Goal: Information Seeking & Learning: Understand process/instructions

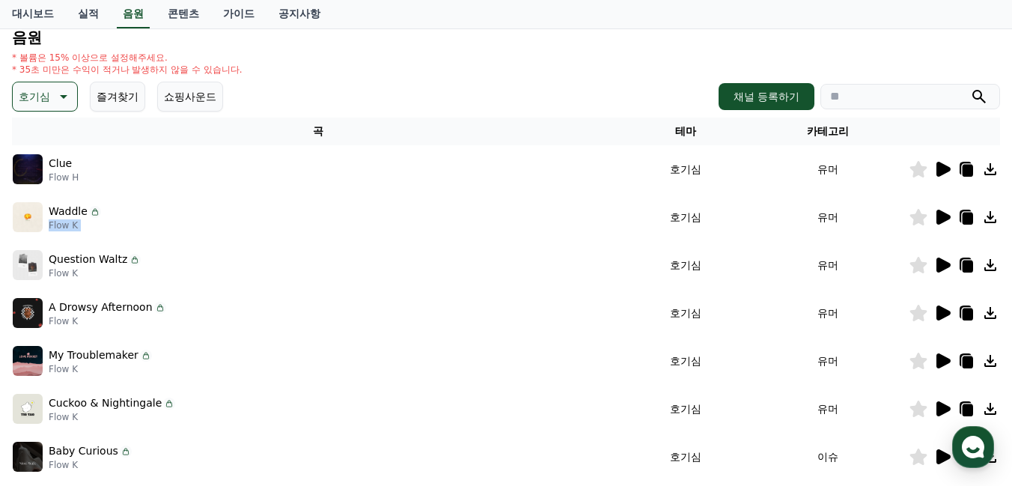
click at [965, 269] on icon at bounding box center [967, 266] width 10 height 12
click at [120, 218] on div "Waddle Flow K" at bounding box center [318, 217] width 611 height 30
click at [966, 266] on icon at bounding box center [967, 266] width 10 height 12
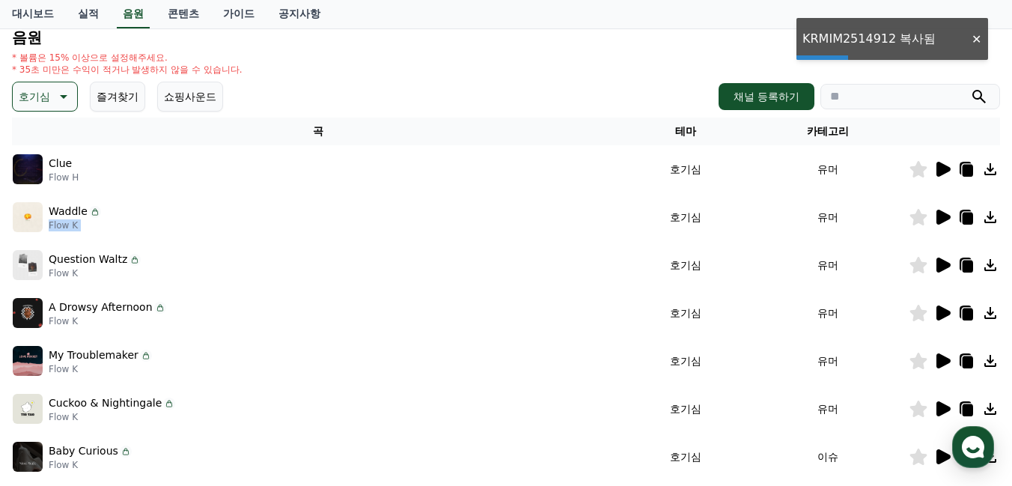
click at [470, 60] on div "* 볼륨은 15% 이상으로 설정해주세요. * 35초 미만은 수익이 적거나 발생하지 않을 수 있습니다." at bounding box center [506, 64] width 988 height 24
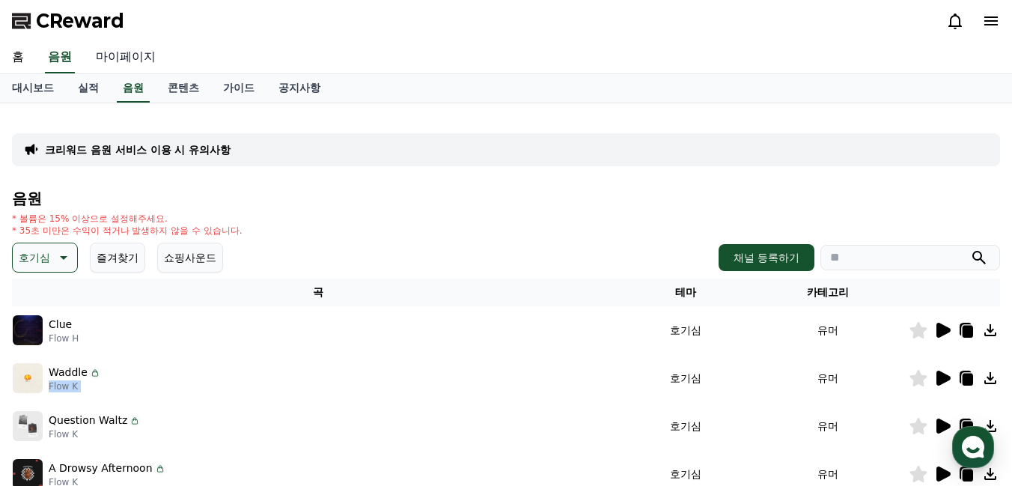
click at [134, 57] on link "마이페이지" at bounding box center [126, 57] width 84 height 31
select select "**********"
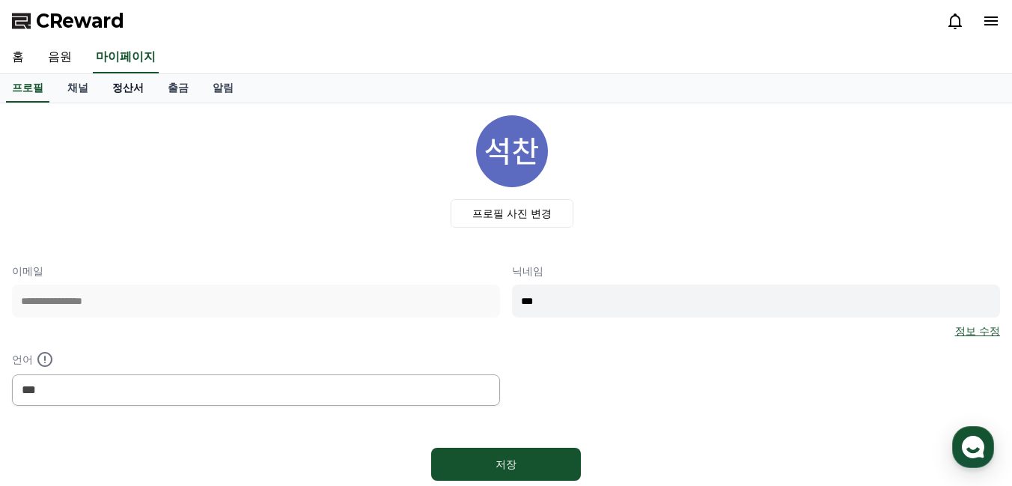
click at [123, 82] on link "정산서" at bounding box center [127, 88] width 55 height 28
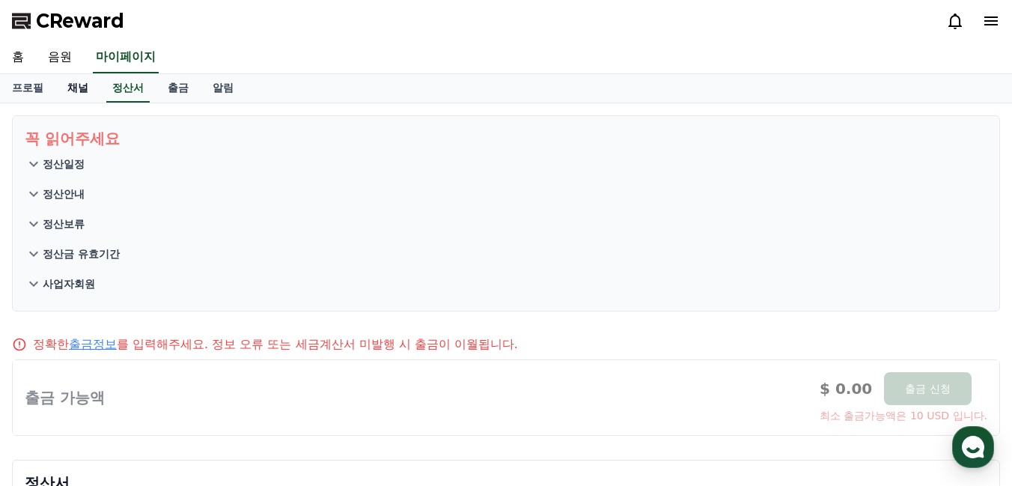
click at [86, 88] on link "채널" at bounding box center [77, 88] width 45 height 28
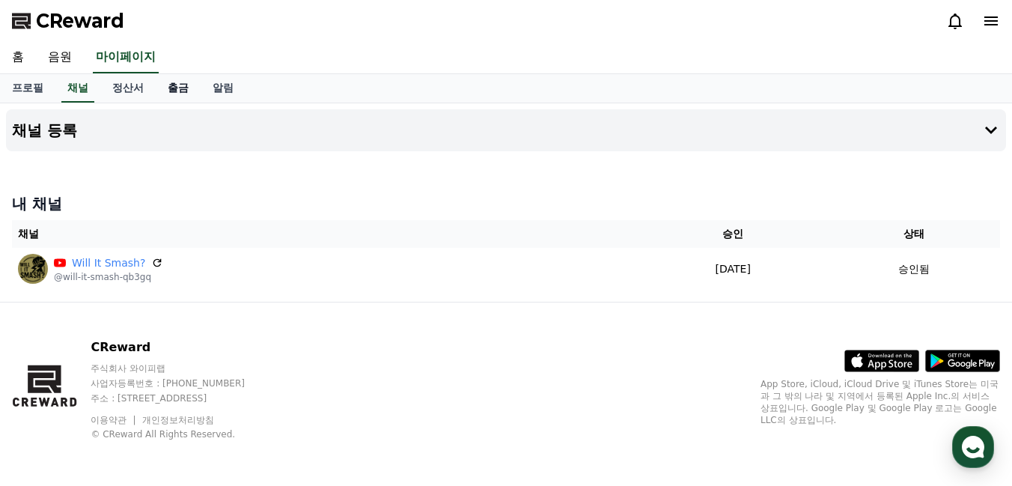
click at [175, 89] on link "출금" at bounding box center [178, 88] width 45 height 28
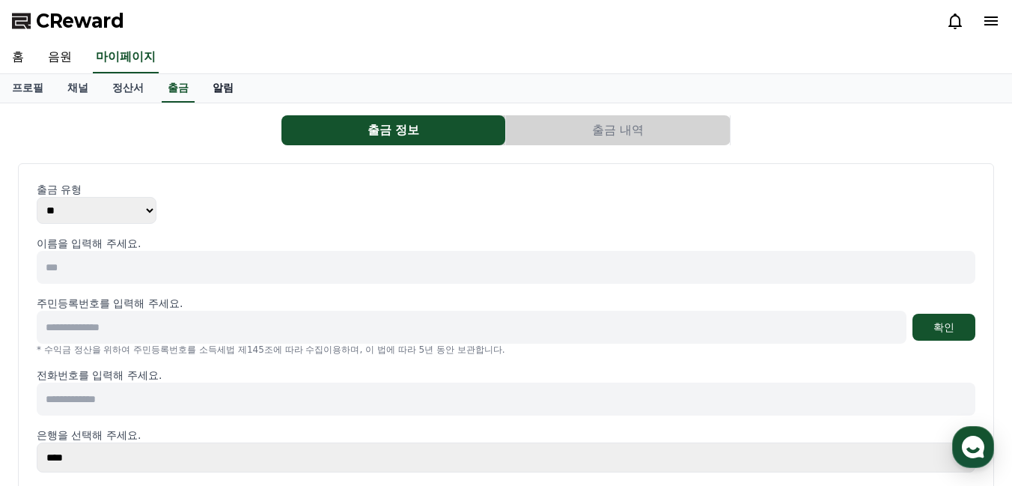
click at [219, 92] on link "알림" at bounding box center [223, 88] width 45 height 28
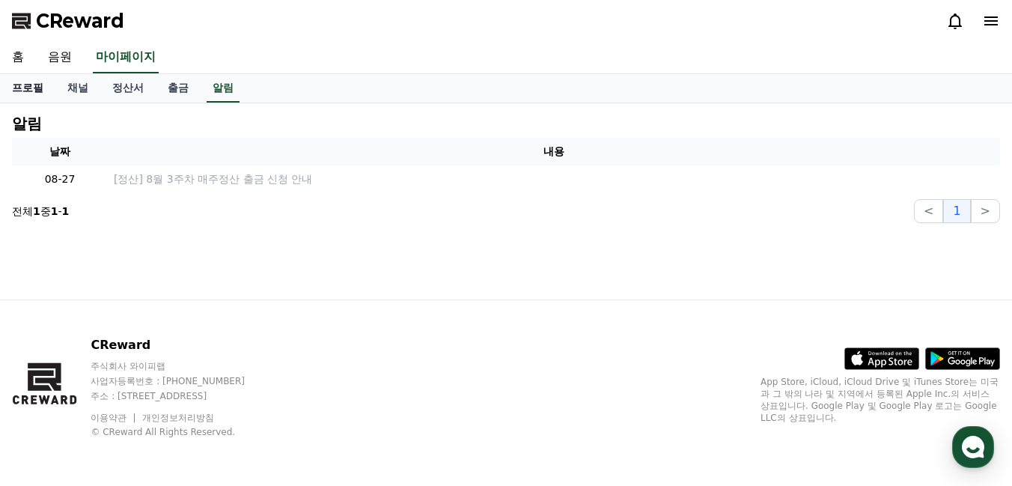
click at [31, 99] on link "프로필" at bounding box center [27, 88] width 55 height 28
select select "**********"
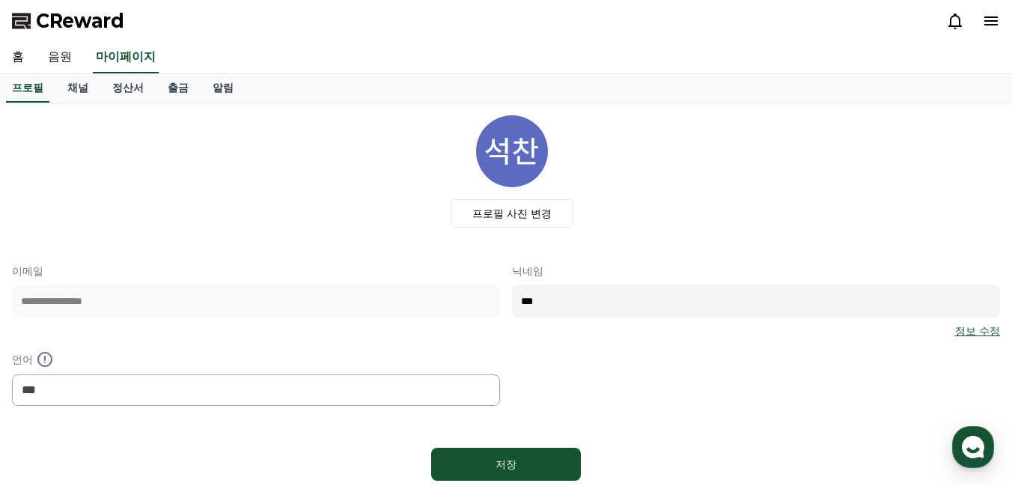
click at [62, 48] on link "음원" at bounding box center [60, 57] width 48 height 31
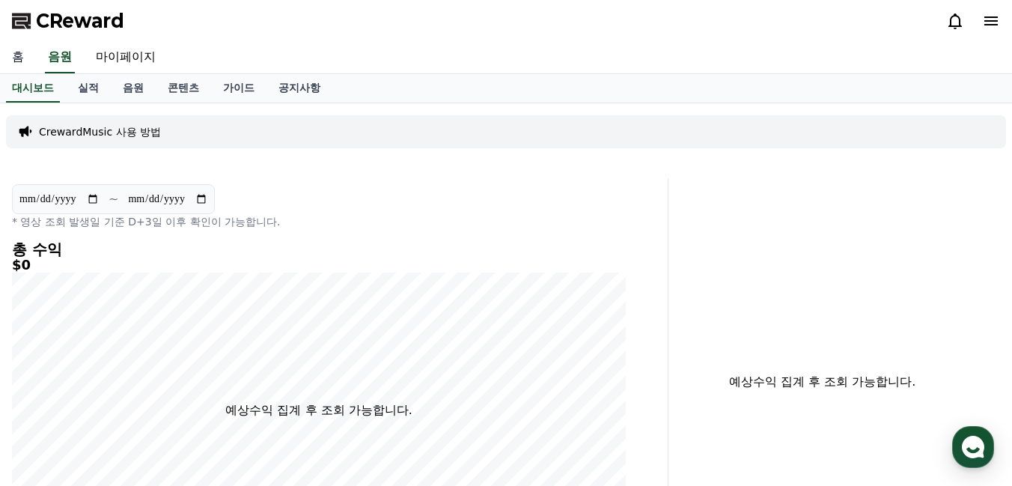
click at [24, 55] on link "홈" at bounding box center [18, 57] width 36 height 31
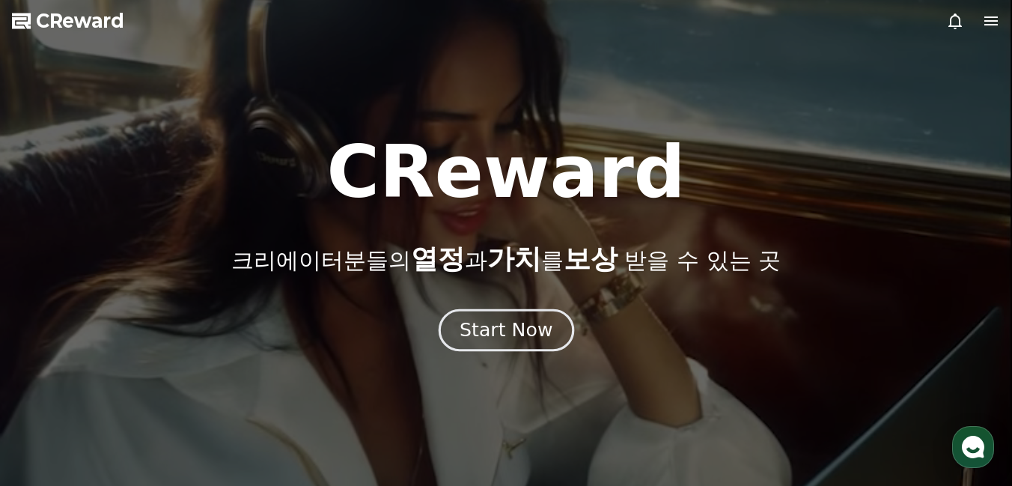
click at [535, 324] on div "Start Now" at bounding box center [506, 329] width 93 height 25
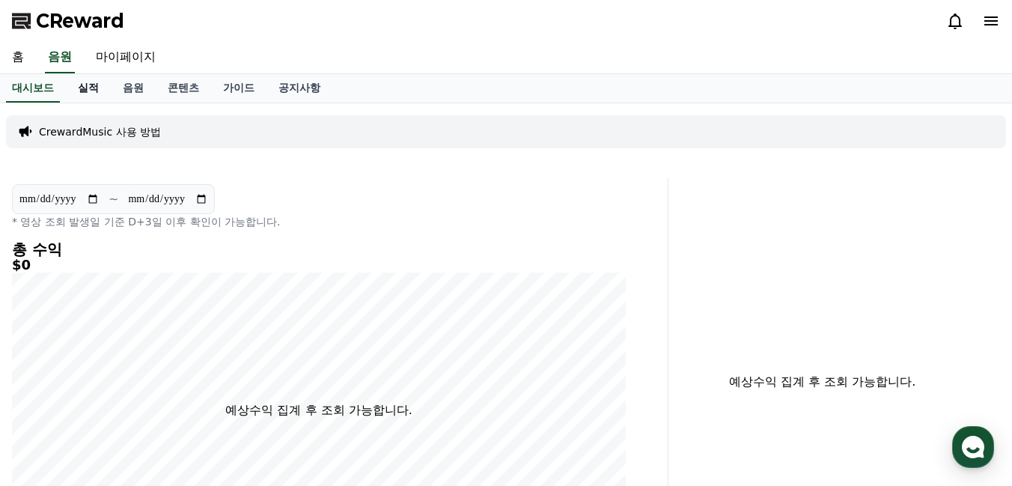
click at [88, 88] on link "실적" at bounding box center [88, 88] width 45 height 28
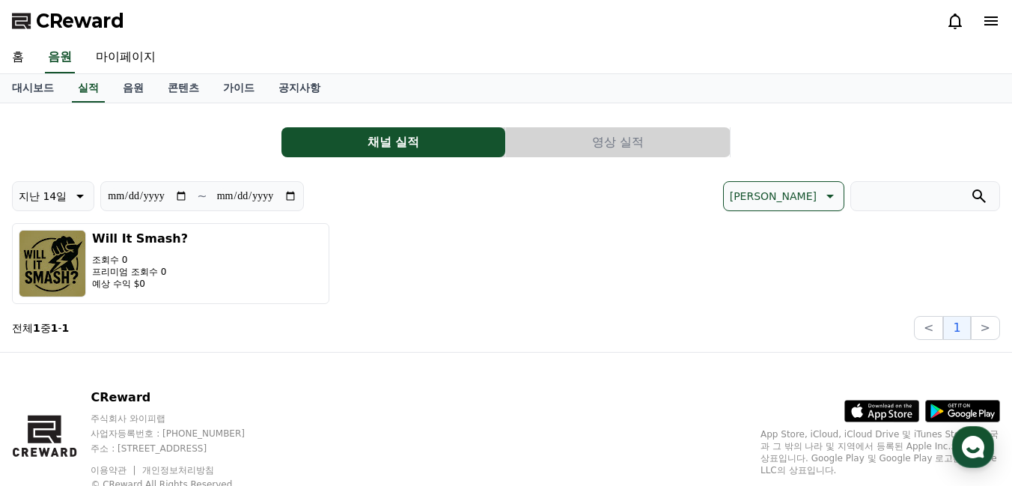
click at [571, 150] on button "영상 실적" at bounding box center [618, 142] width 224 height 30
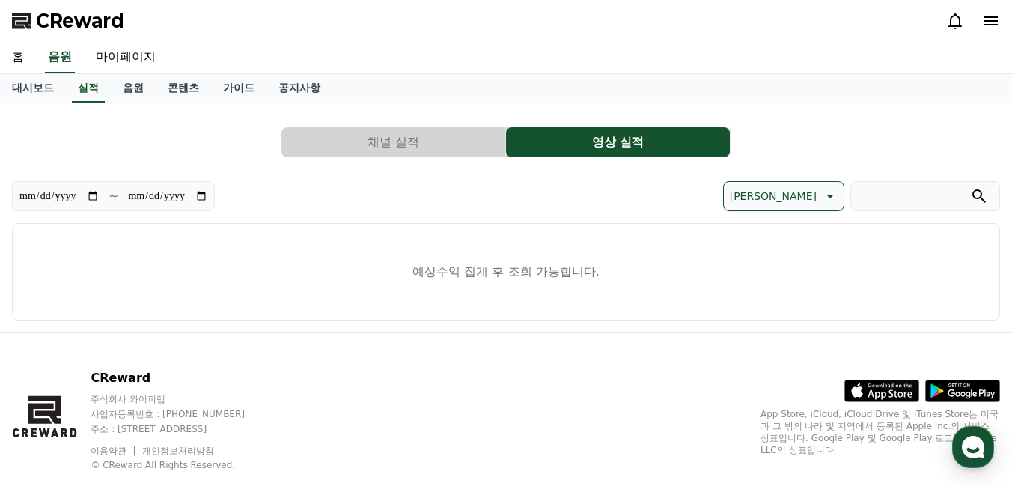
click at [462, 140] on button "채널 실적" at bounding box center [393, 142] width 224 height 30
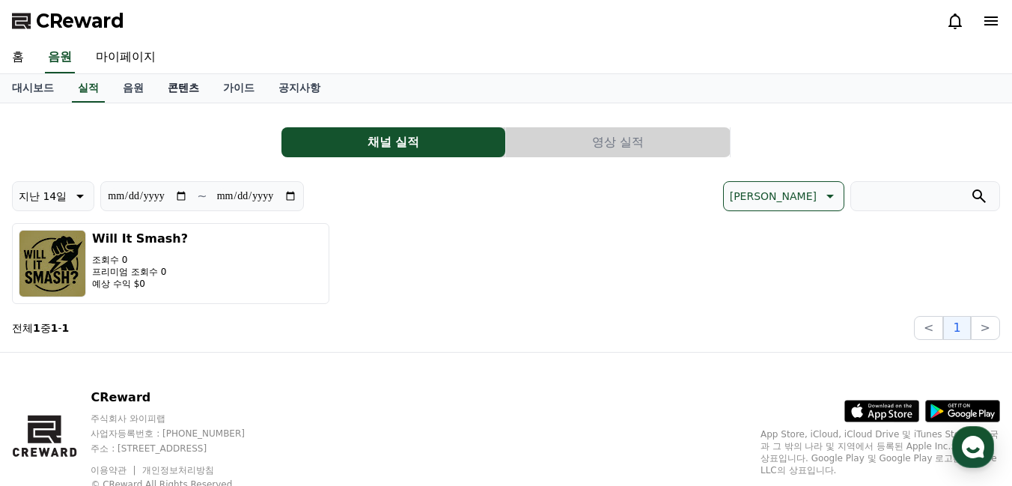
click at [165, 88] on link "콘텐츠" at bounding box center [183, 88] width 55 height 28
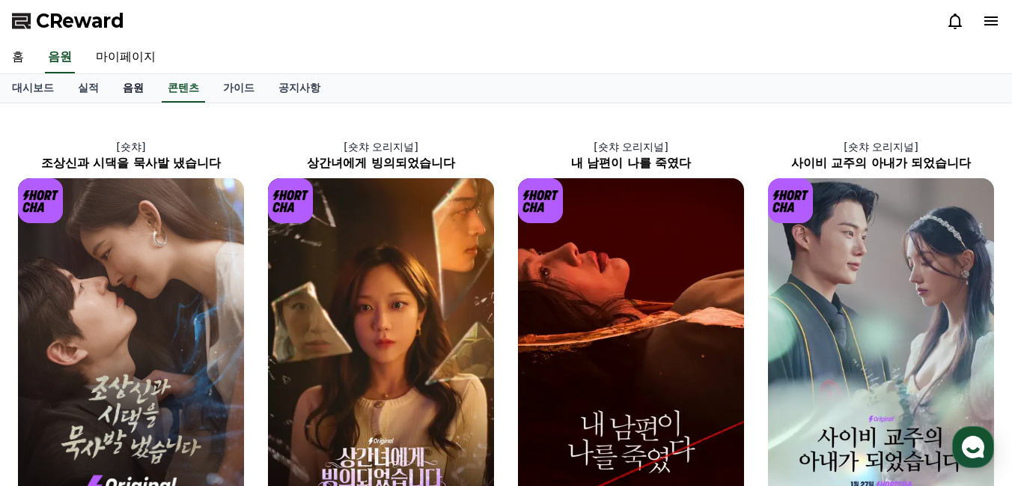
click at [120, 86] on link "음원" at bounding box center [133, 88] width 45 height 28
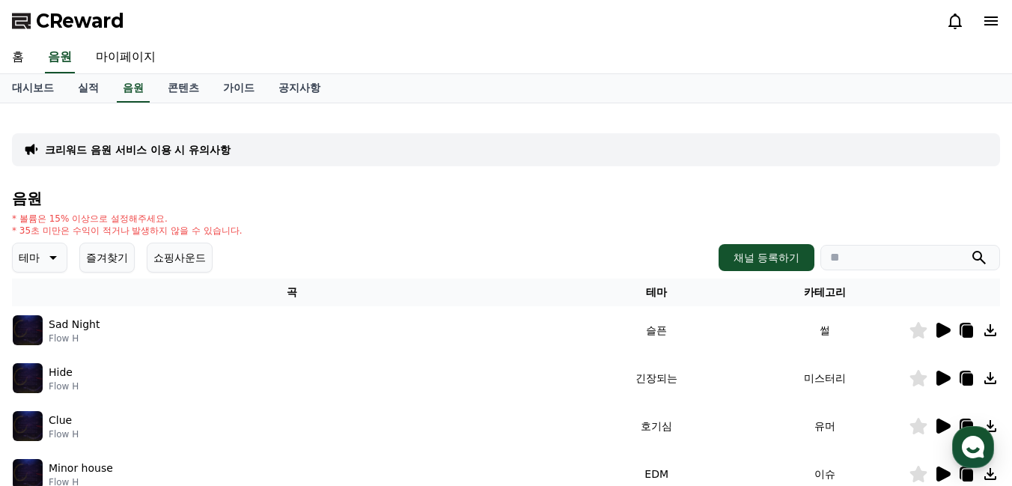
click at [995, 25] on icon at bounding box center [991, 21] width 18 height 18
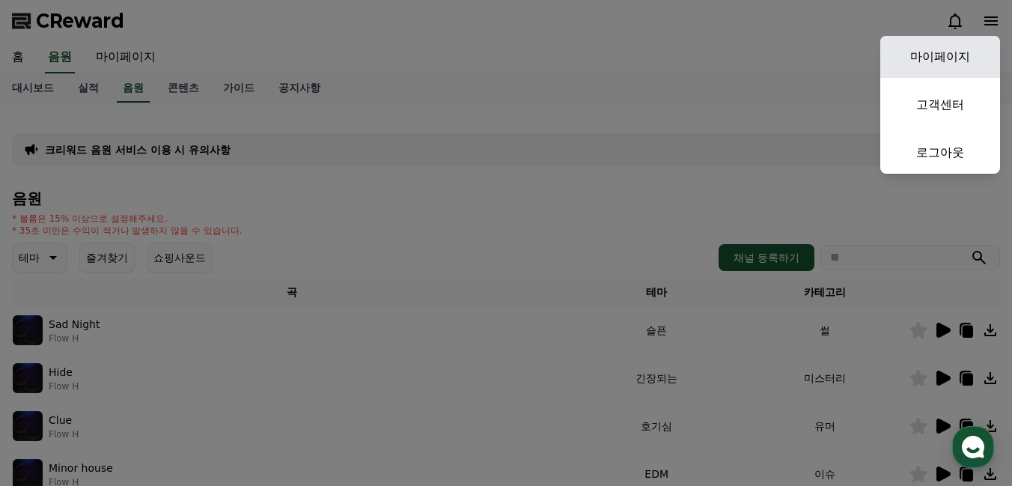
click at [959, 58] on link "마이페이지" at bounding box center [940, 57] width 120 height 42
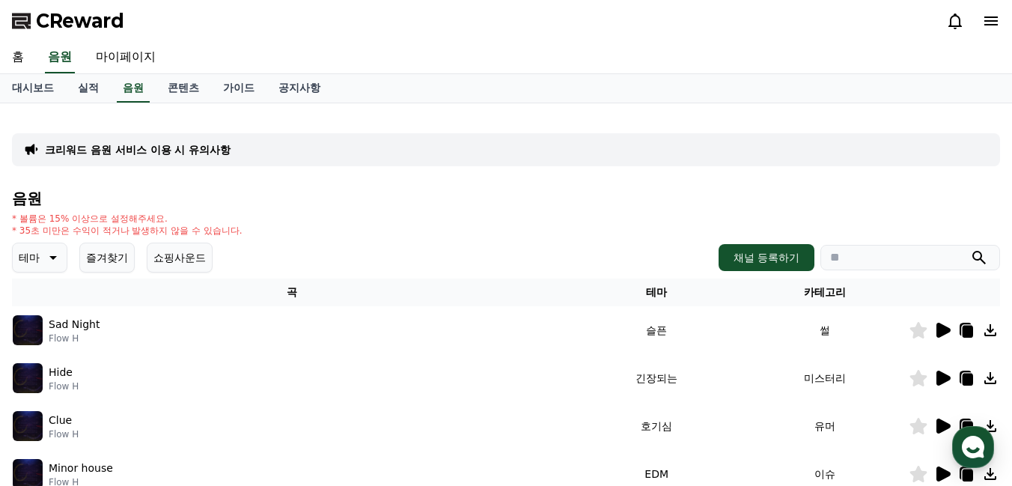
select select "**********"
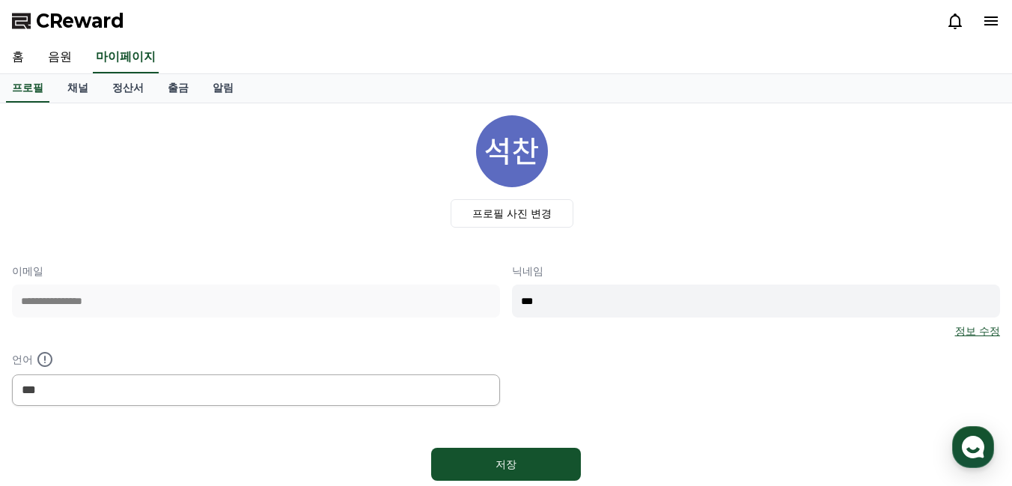
click at [995, 21] on icon at bounding box center [990, 20] width 13 height 9
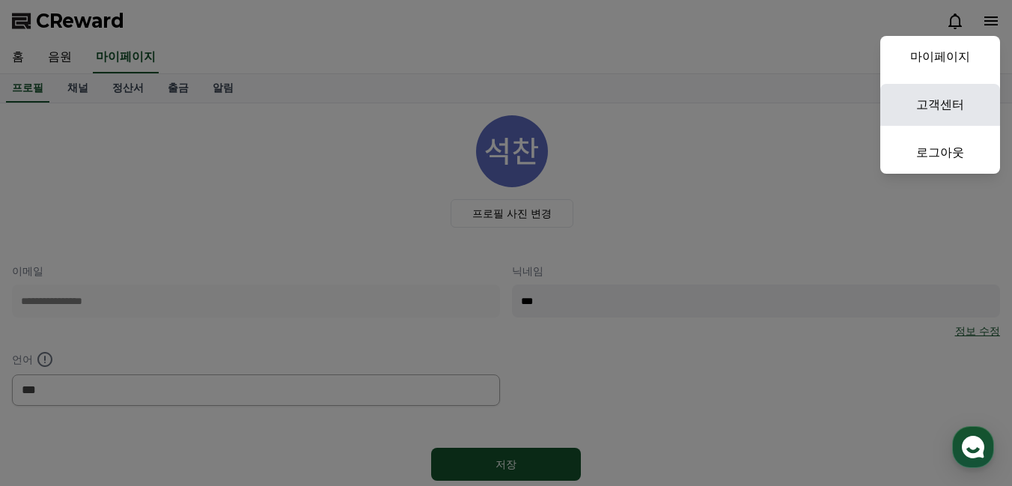
click at [943, 114] on link "고객센터" at bounding box center [940, 105] width 120 height 42
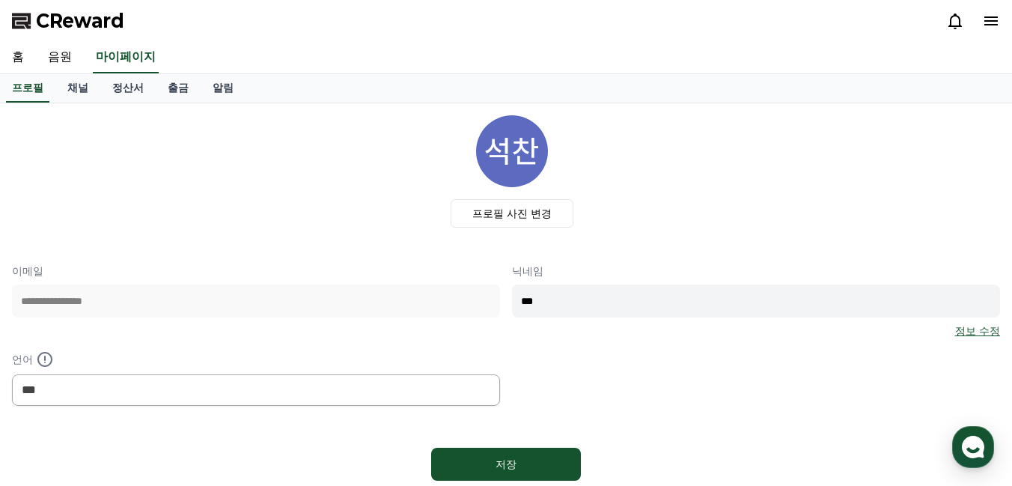
click at [984, 13] on icon at bounding box center [991, 21] width 18 height 18
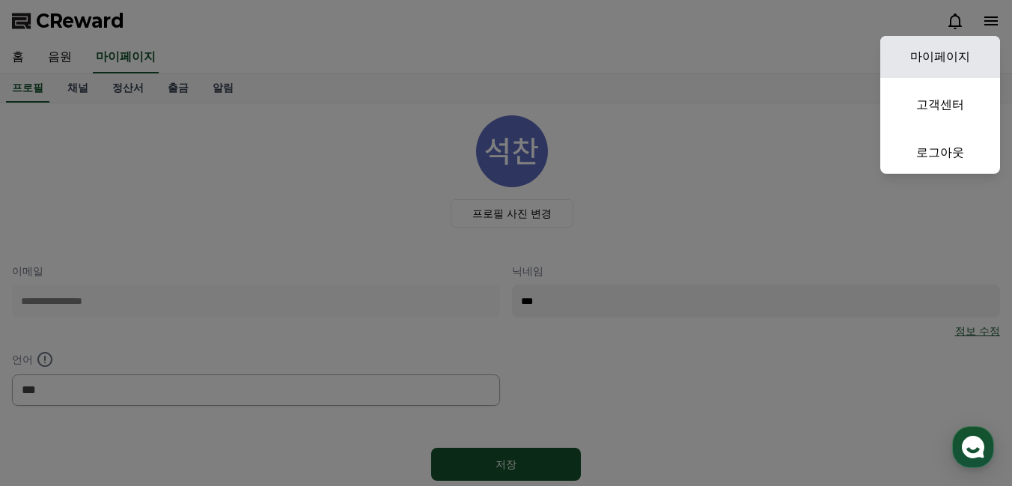
click at [944, 61] on link "마이페이지" at bounding box center [940, 57] width 120 height 42
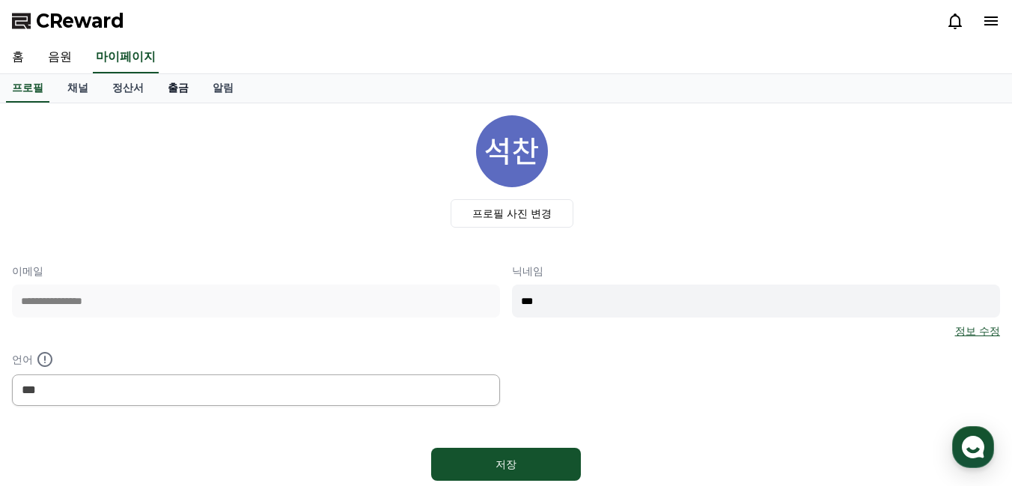
click at [175, 86] on link "출금" at bounding box center [178, 88] width 45 height 28
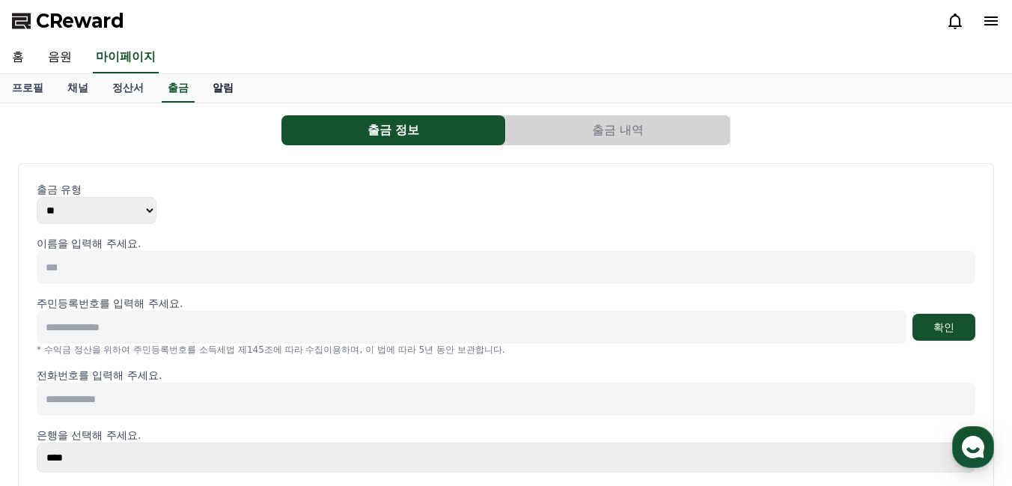
click at [216, 93] on link "알림" at bounding box center [223, 88] width 45 height 28
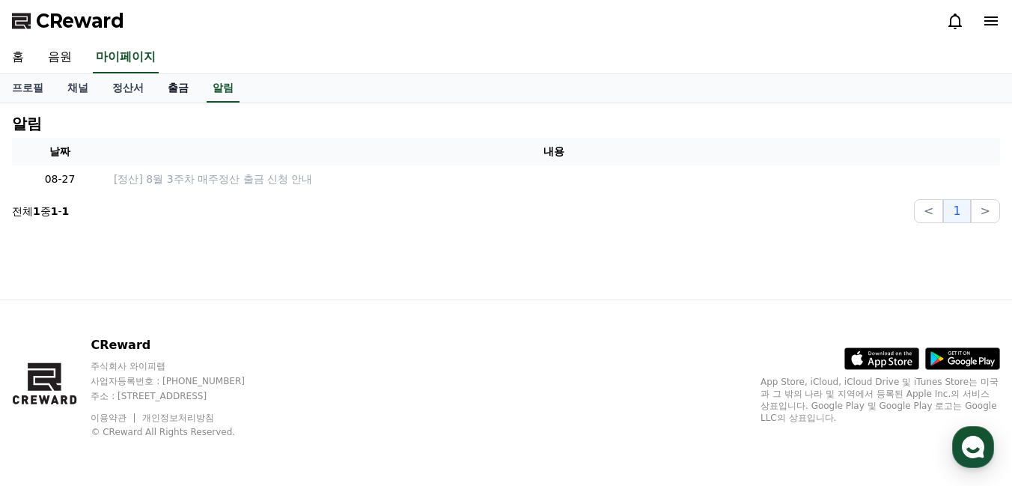
click at [177, 94] on link "출금" at bounding box center [178, 88] width 45 height 28
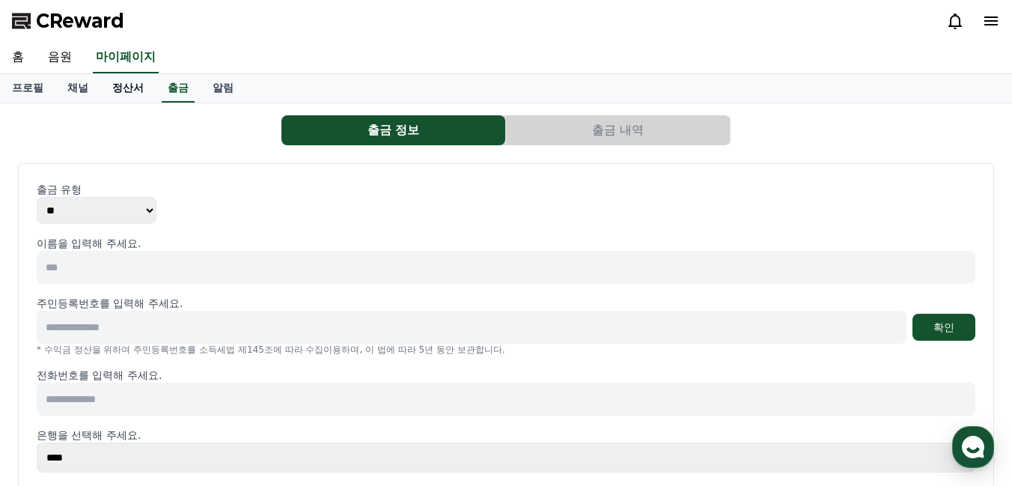
click at [121, 96] on link "정산서" at bounding box center [127, 88] width 55 height 28
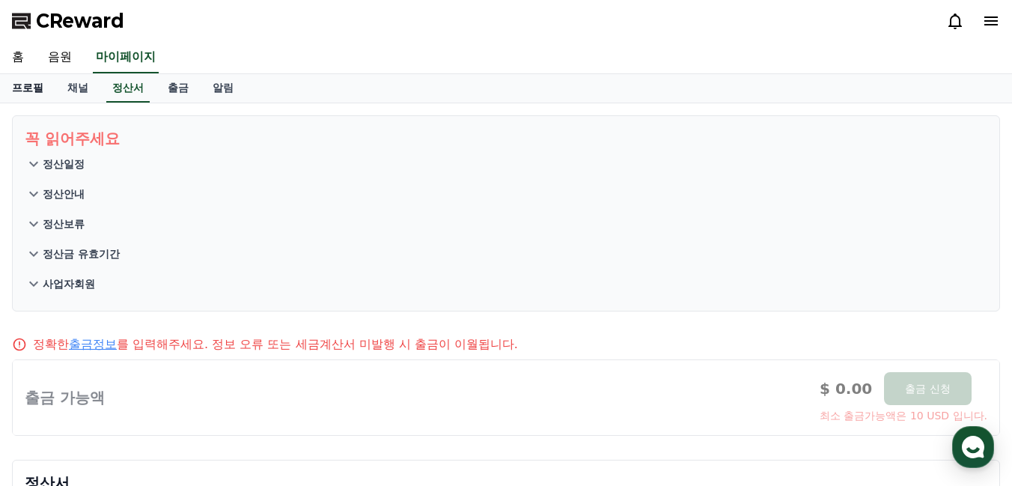
click at [47, 78] on link "프로필" at bounding box center [27, 88] width 55 height 28
select select "**********"
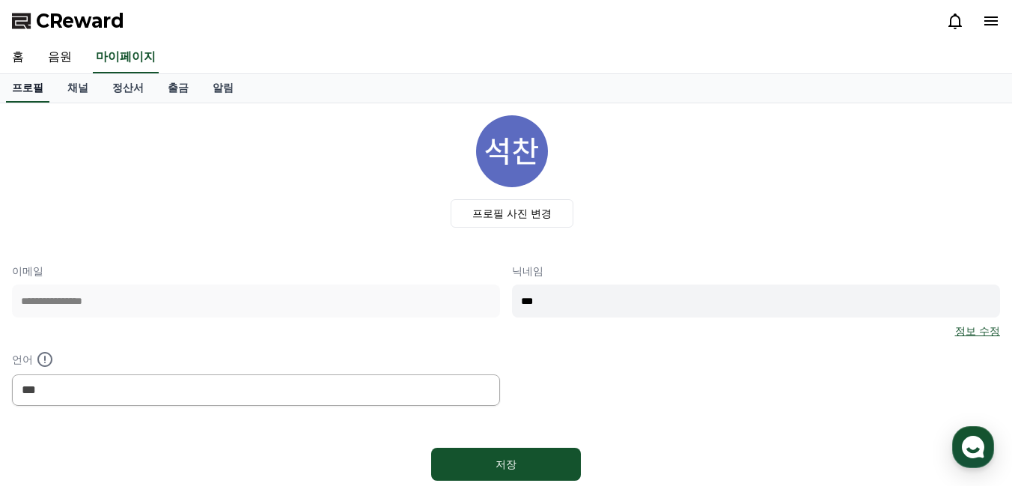
click at [18, 81] on link "프로필" at bounding box center [27, 88] width 43 height 28
click at [12, 55] on link "홈" at bounding box center [18, 57] width 36 height 31
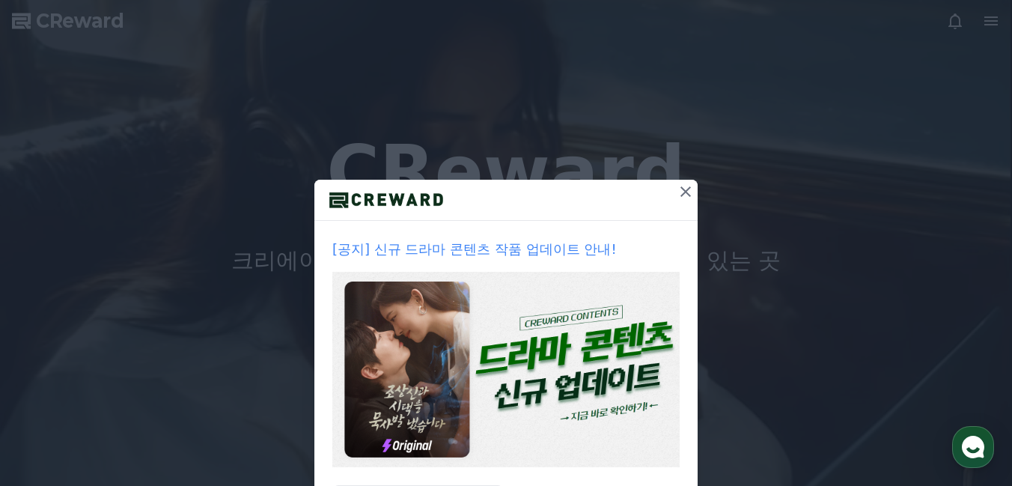
click at [688, 189] on icon at bounding box center [685, 191] width 10 height 10
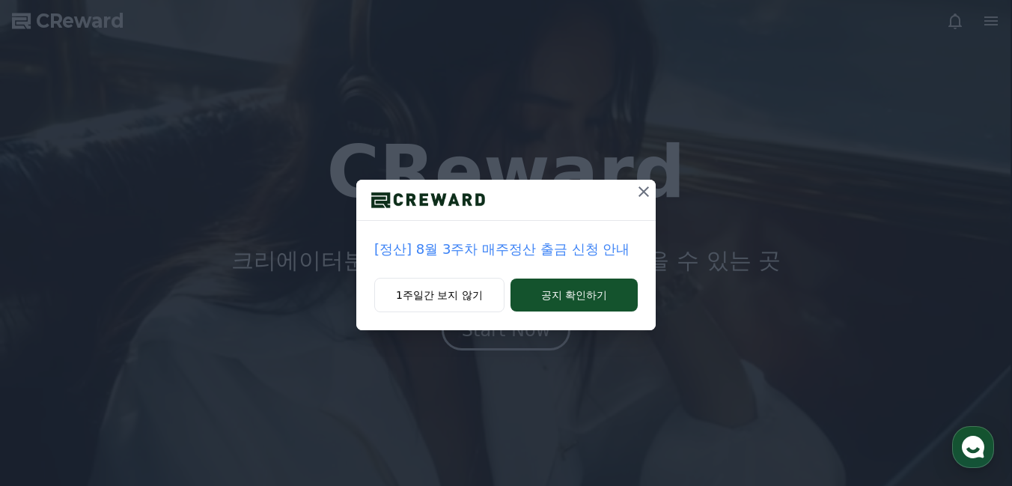
click at [641, 195] on icon at bounding box center [644, 192] width 18 height 18
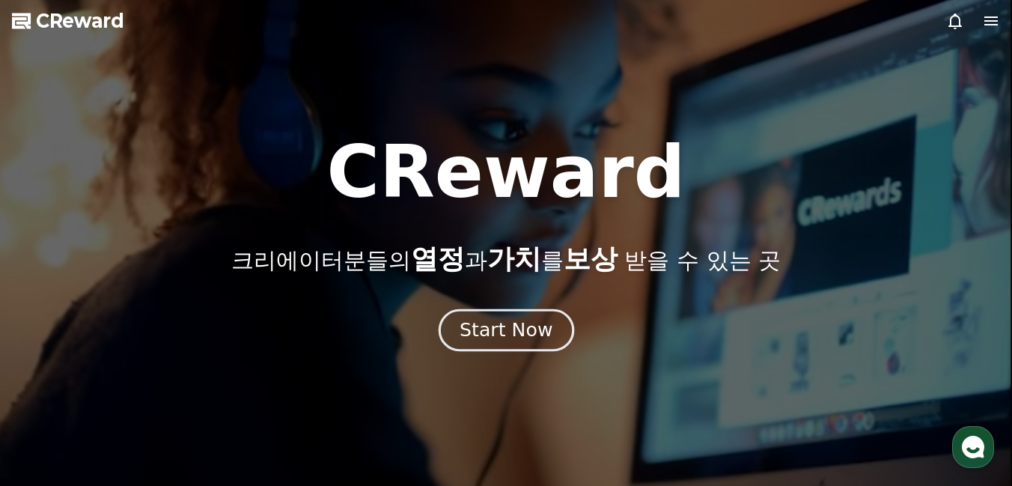
click at [546, 325] on button "Start Now" at bounding box center [505, 329] width 135 height 43
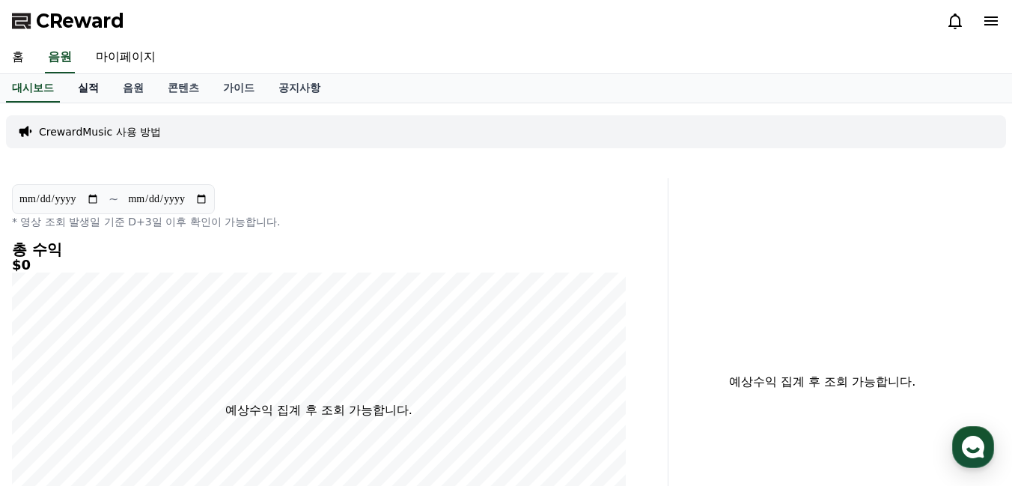
click at [88, 85] on link "실적" at bounding box center [88, 88] width 45 height 28
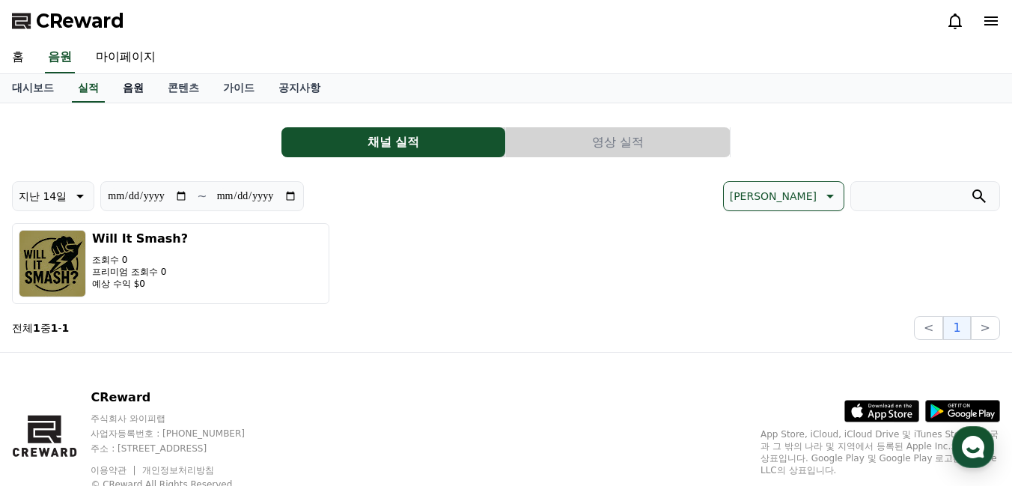
click at [130, 87] on link "음원" at bounding box center [133, 88] width 45 height 28
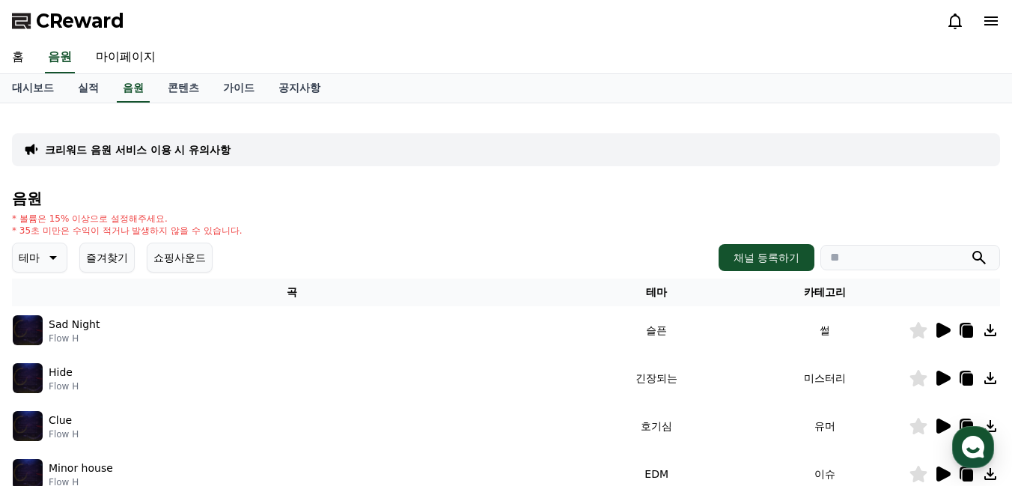
click at [919, 261] on input "search" at bounding box center [910, 257] width 180 height 25
paste input "**********"
type input "**********"
click at [970, 248] on button "submit" at bounding box center [979, 257] width 18 height 18
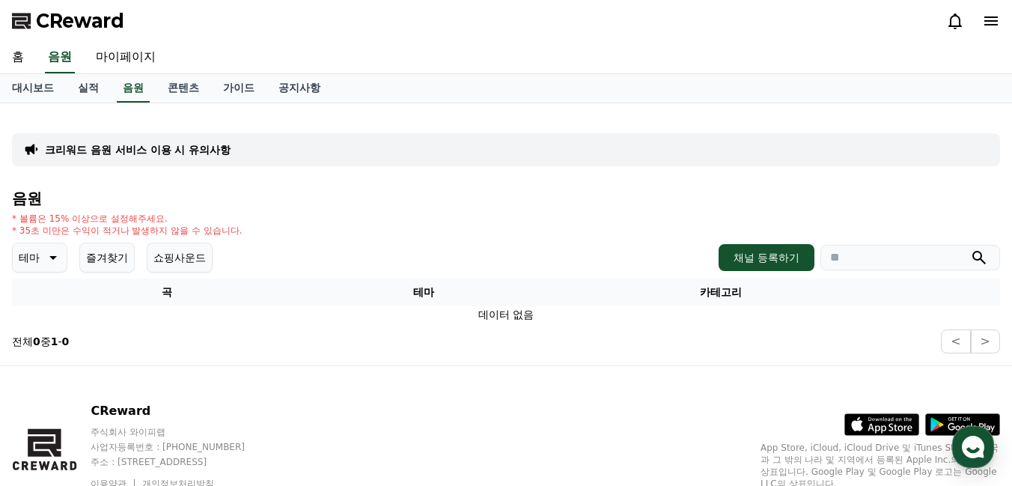
click at [54, 254] on icon at bounding box center [52, 257] width 18 height 18
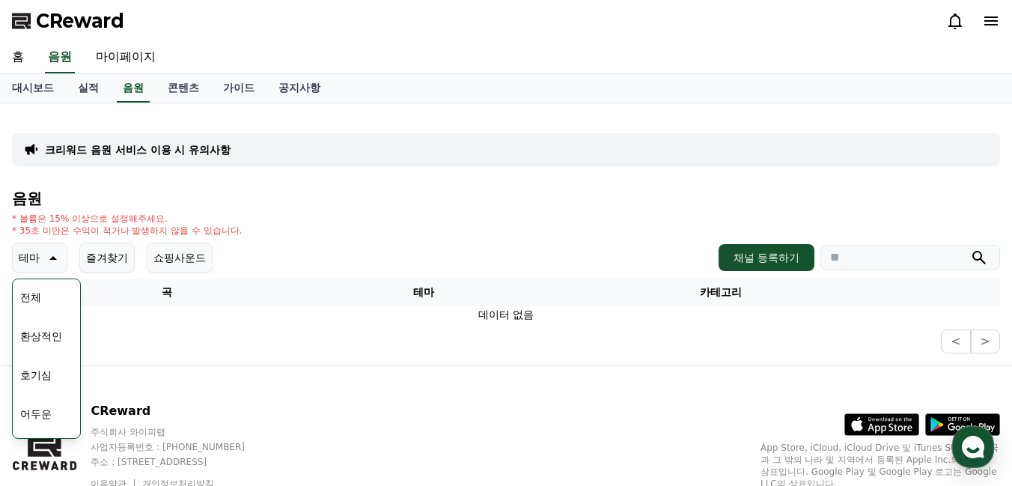
click at [50, 376] on button "호기심" at bounding box center [35, 374] width 43 height 33
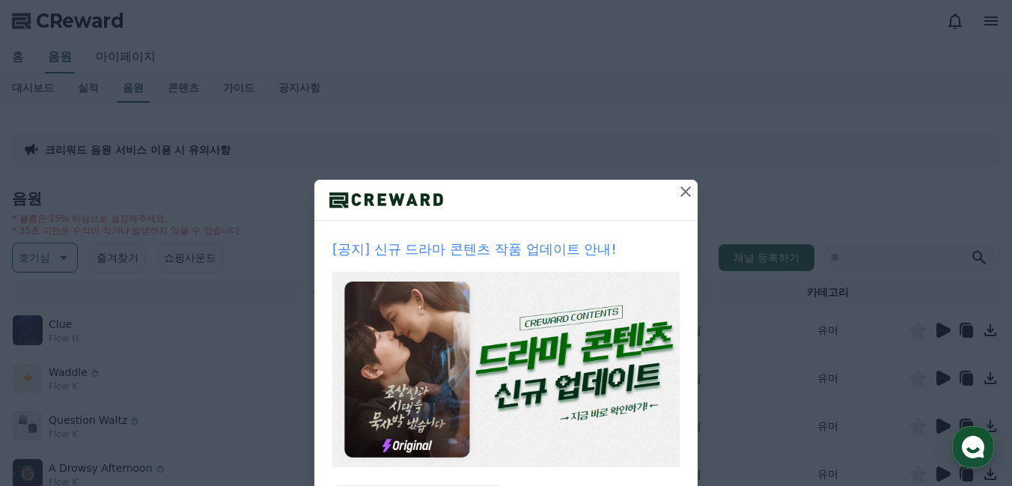
scroll to position [76, 0]
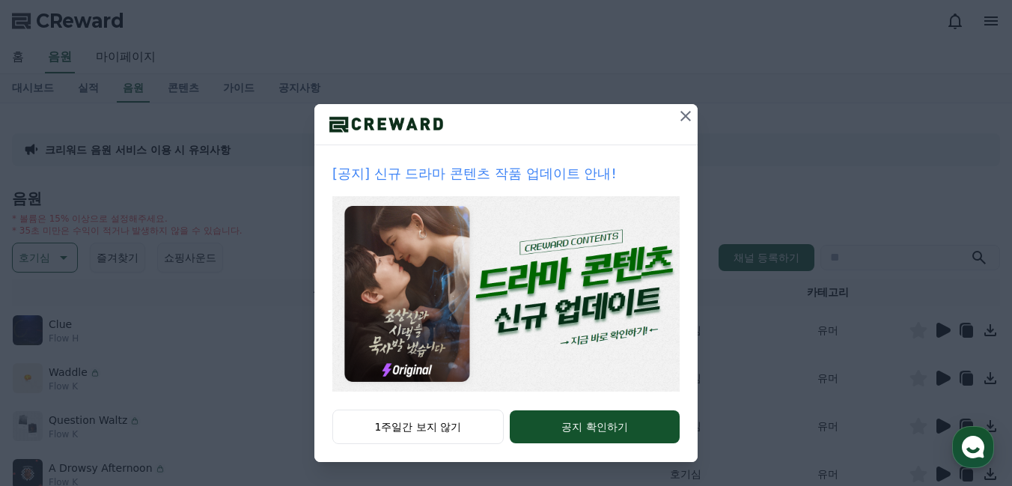
click at [686, 112] on icon at bounding box center [686, 116] width 18 height 18
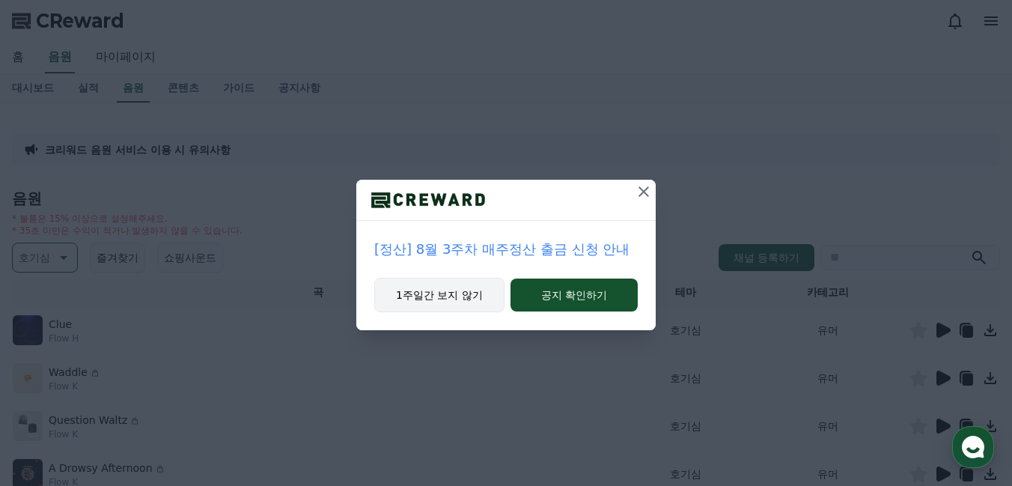
click at [478, 293] on button "1주일간 보지 않기" at bounding box center [439, 295] width 130 height 34
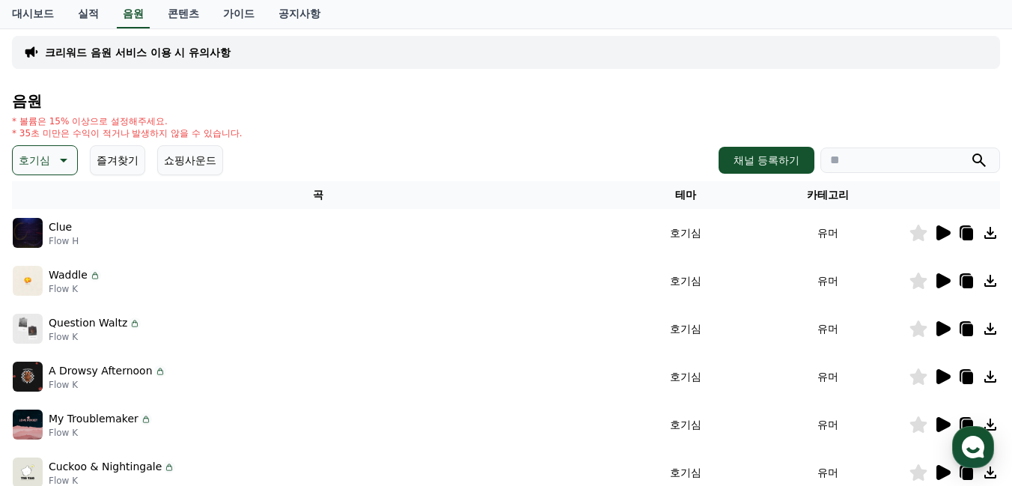
scroll to position [109, 0]
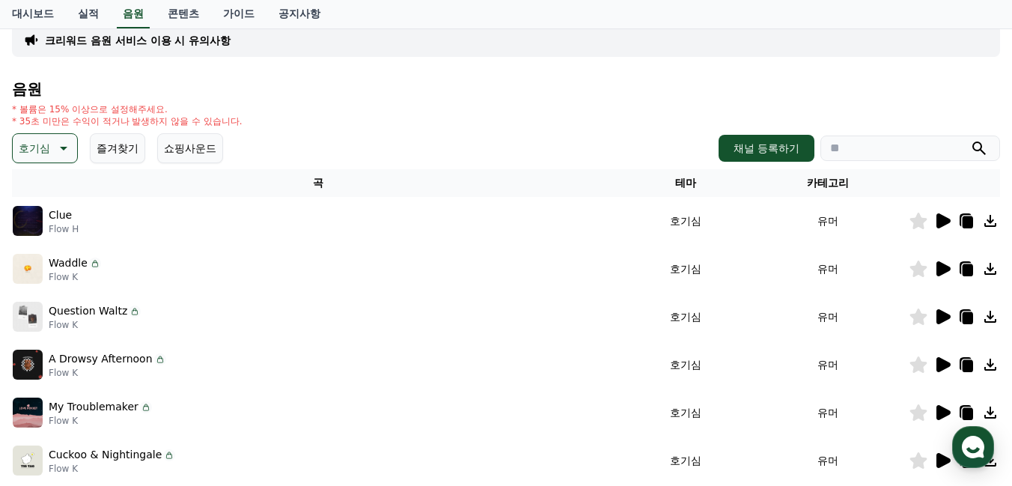
click at [971, 316] on icon at bounding box center [967, 318] width 10 height 12
click at [171, 42] on p "크리워드 음원 서비스 이용 시 유의사항" at bounding box center [138, 40] width 186 height 15
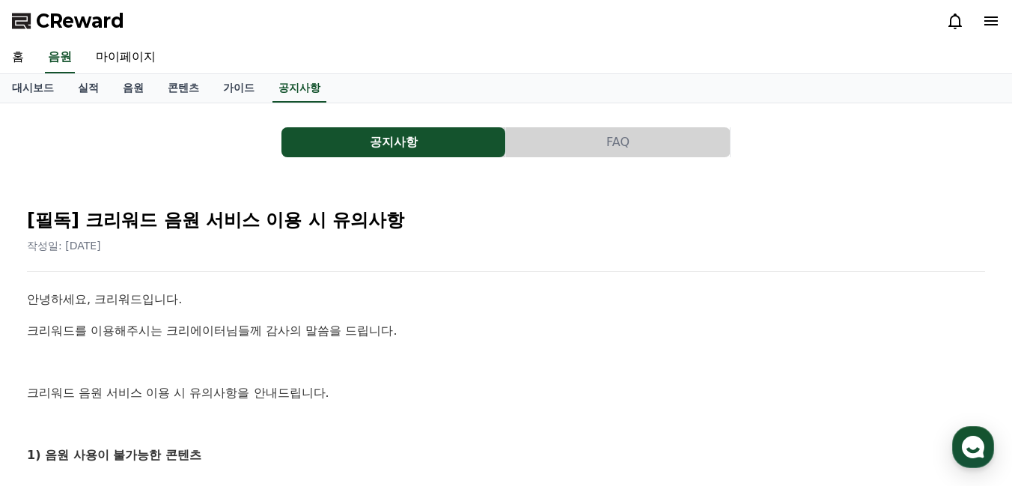
click at [584, 144] on button "FAQ" at bounding box center [618, 142] width 224 height 30
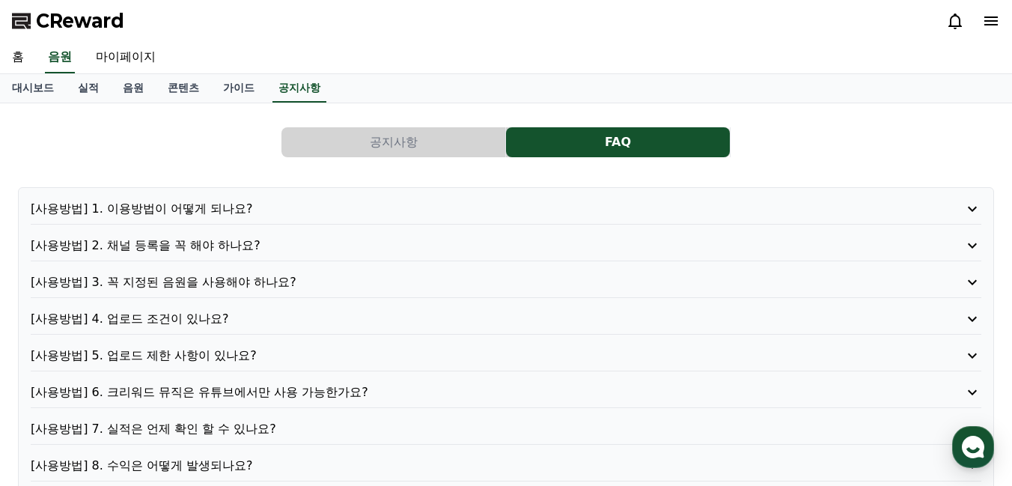
click at [315, 208] on p "[사용방법] 1. 이용방법이 어떻게 되나요?" at bounding box center [468, 209] width 874 height 18
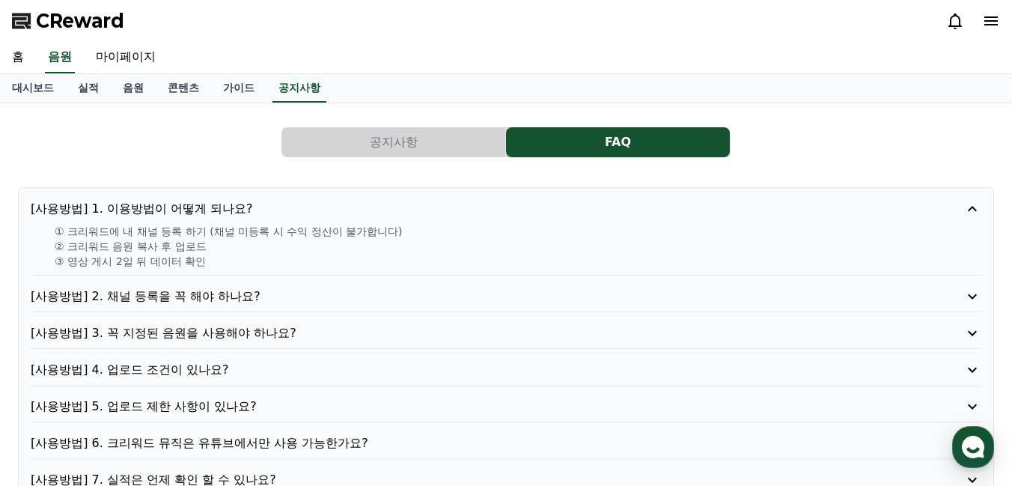
click at [315, 208] on p "[사용방법] 1. 이용방법이 어떻게 되나요?" at bounding box center [468, 209] width 874 height 18
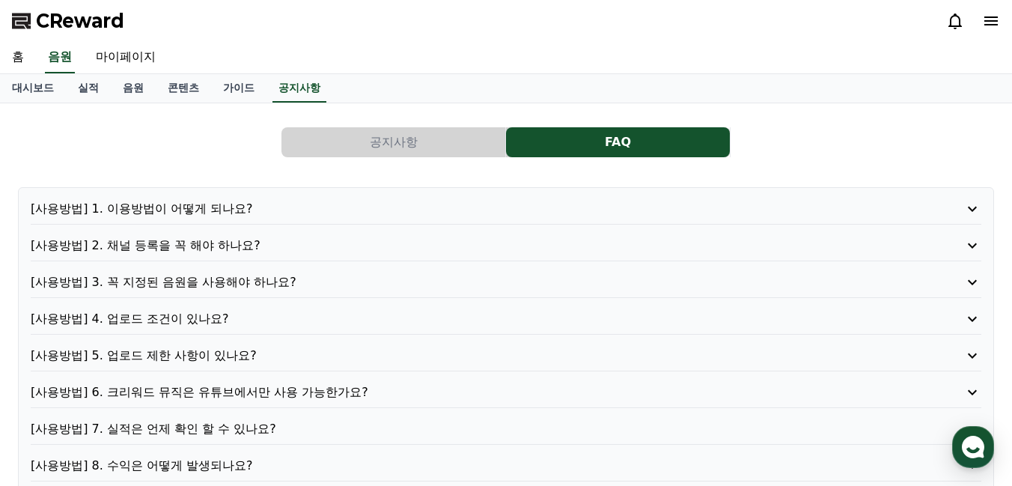
click at [332, 287] on p "[사용방법] 3. 꼭 지정된 음원을 사용해야 하나요?" at bounding box center [468, 282] width 874 height 18
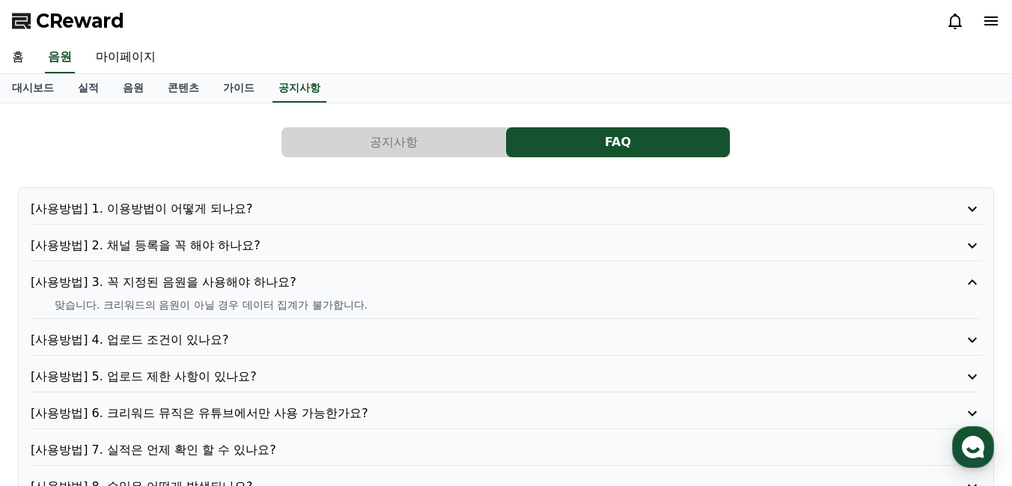
click at [332, 287] on p "[사용방법] 3. 꼭 지정된 음원을 사용해야 하나요?" at bounding box center [468, 282] width 874 height 18
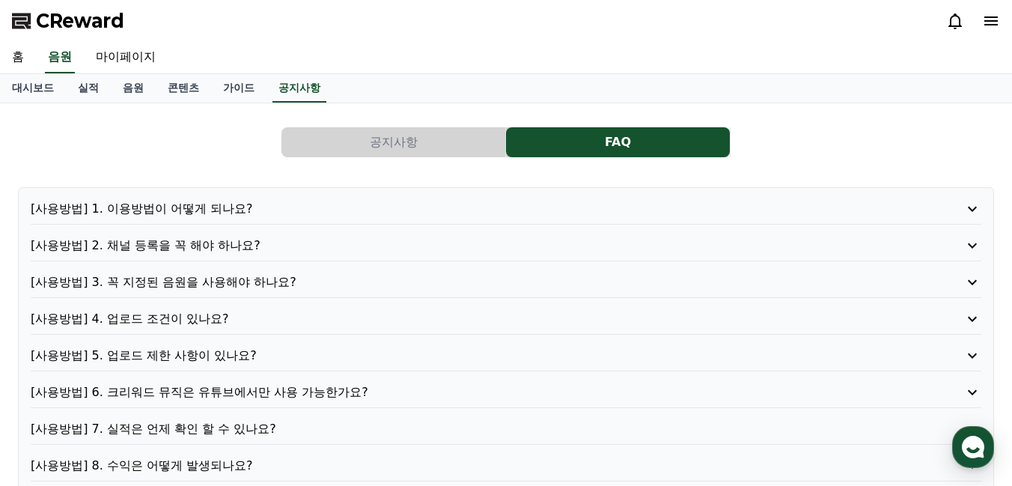
click at [329, 310] on p "[사용방법] 4. 업로드 조건이 있나요?" at bounding box center [468, 319] width 874 height 18
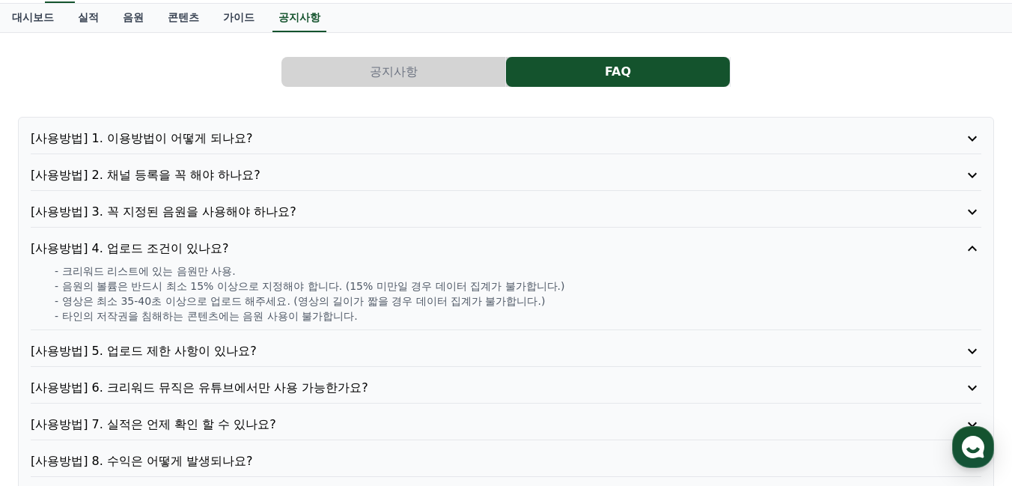
scroll to position [125, 0]
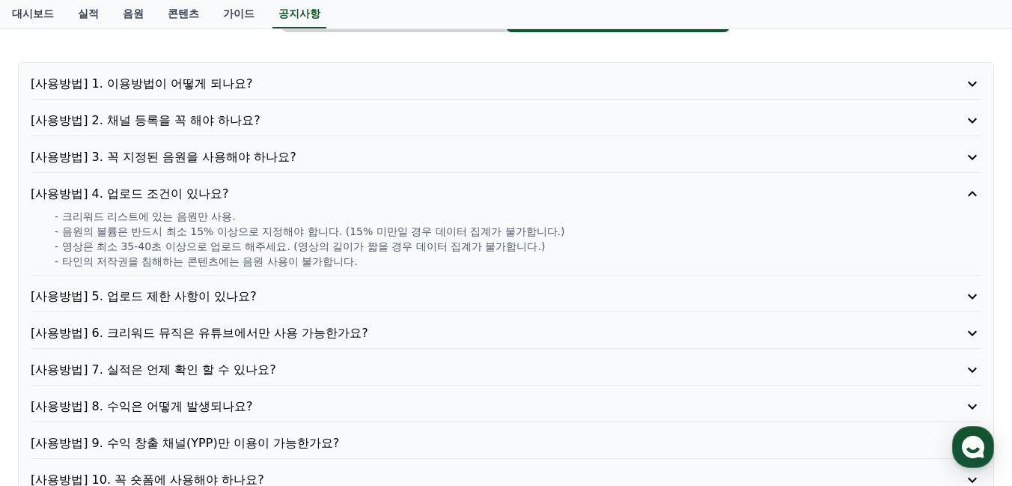
click at [323, 299] on p "[사용방법] 5. 업로드 제한 사항이 있나요?" at bounding box center [468, 296] width 874 height 18
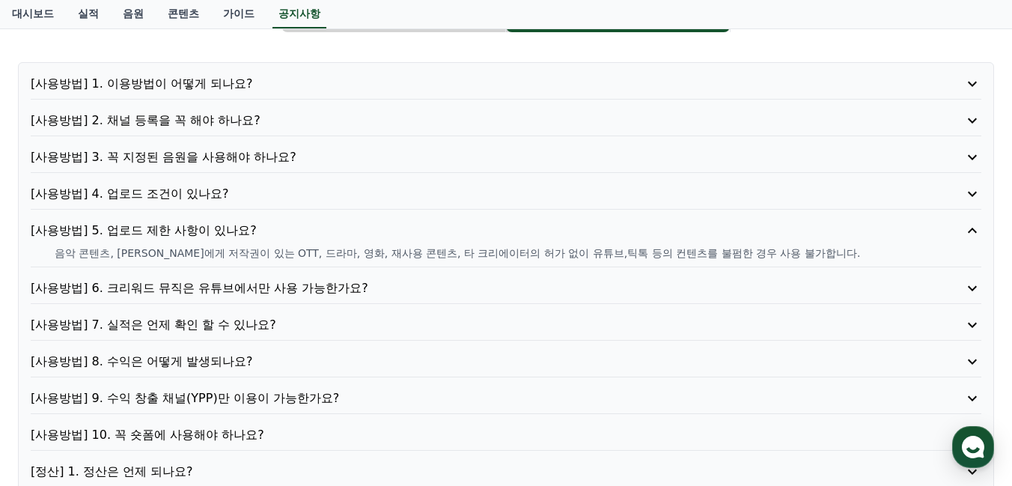
click at [325, 292] on p "[사용방법] 6. 크리워드 뮤직은 유튜브에서만 사용 가능한가요?" at bounding box center [468, 288] width 874 height 18
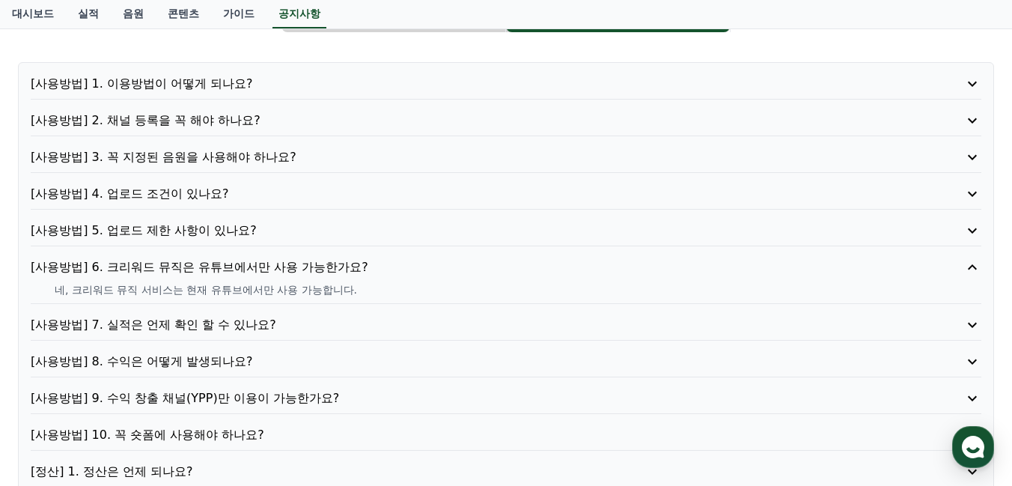
click at [320, 316] on p "[사용방법] 7. 실적은 언제 확인 할 수 있나요?" at bounding box center [468, 325] width 874 height 18
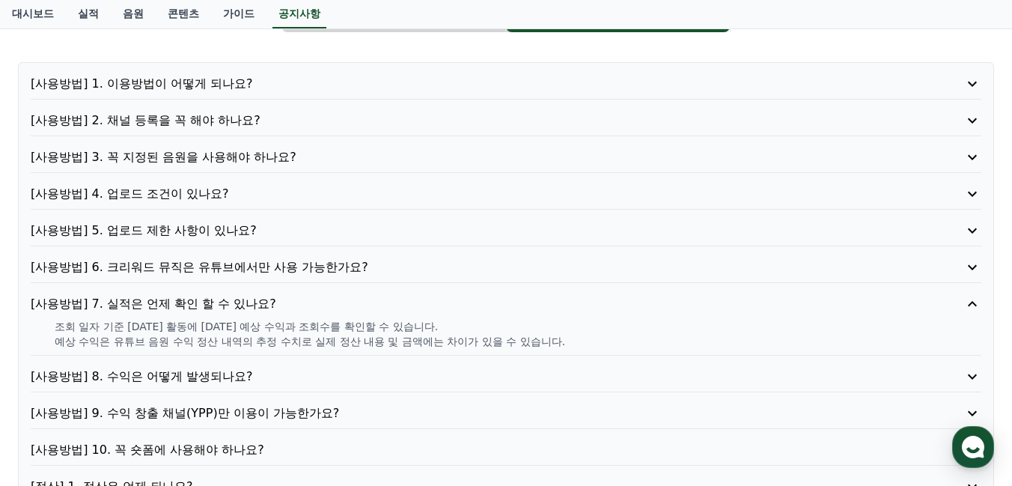
click at [335, 373] on p "[사용방법] 8. 수익은 어떻게 발생되나요?" at bounding box center [468, 376] width 874 height 18
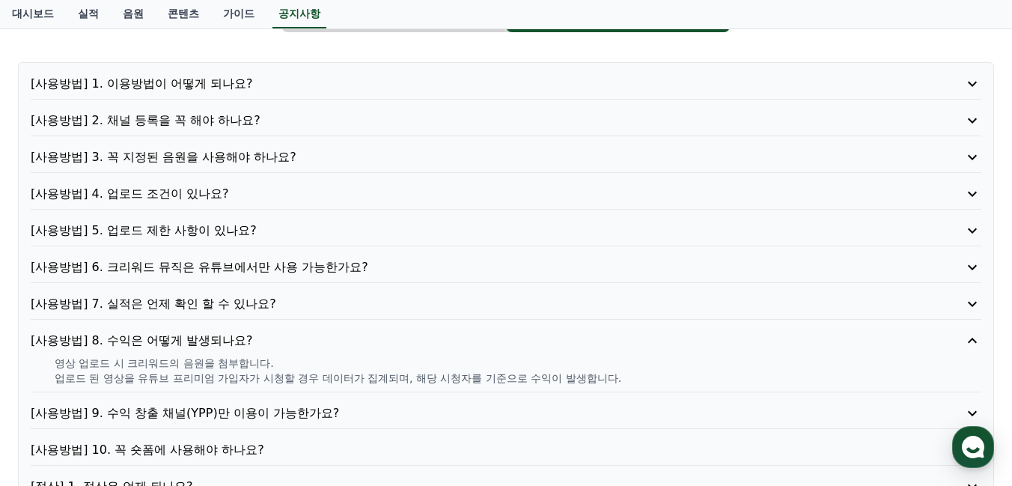
click at [364, 415] on p "[사용방법] 9. 수익 창출 채널(YPP)만 이용이 가능한가요?" at bounding box center [468, 413] width 874 height 18
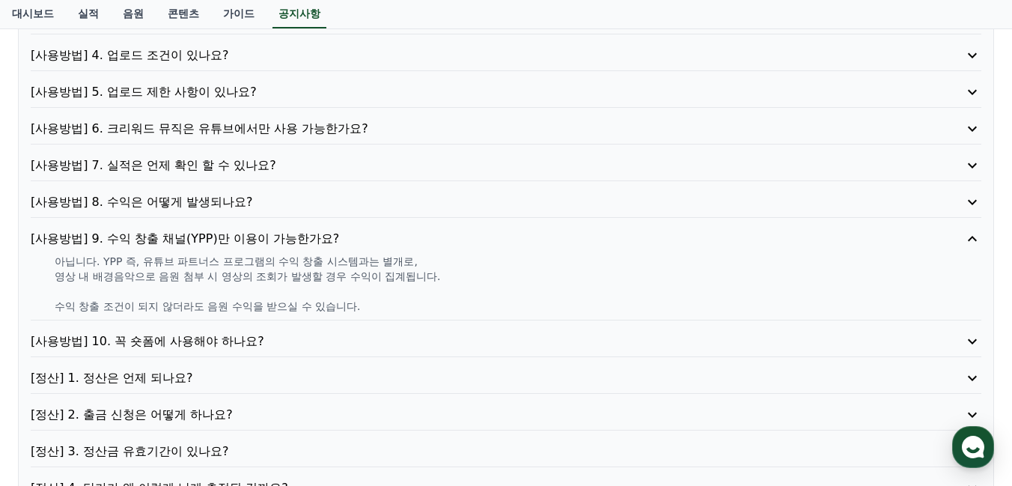
scroll to position [278, 0]
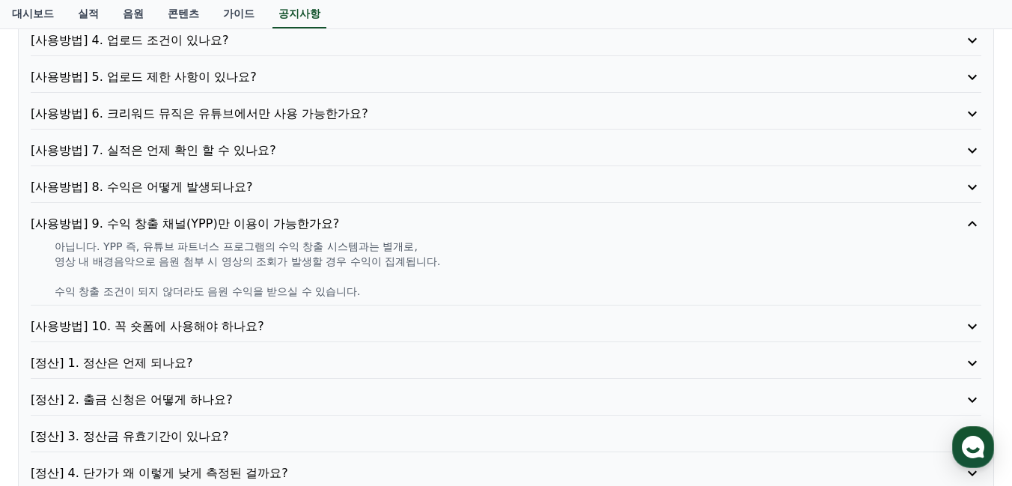
click at [355, 322] on p "[사용방법] 10. 꼭 숏폼에 사용해야 하나요?" at bounding box center [468, 326] width 874 height 18
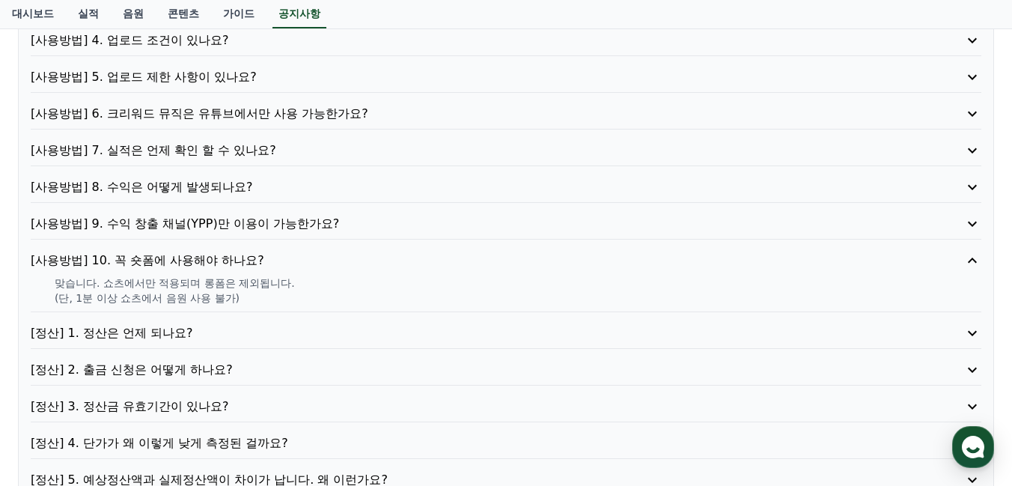
click at [355, 324] on p "[정산] 1. 정산은 언제 되나요?" at bounding box center [468, 333] width 874 height 18
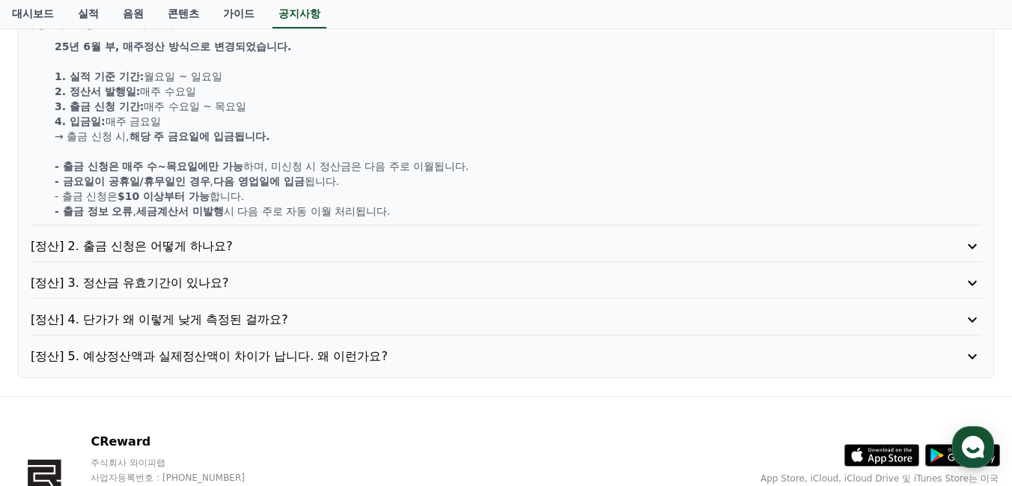
scroll to position [562, 0]
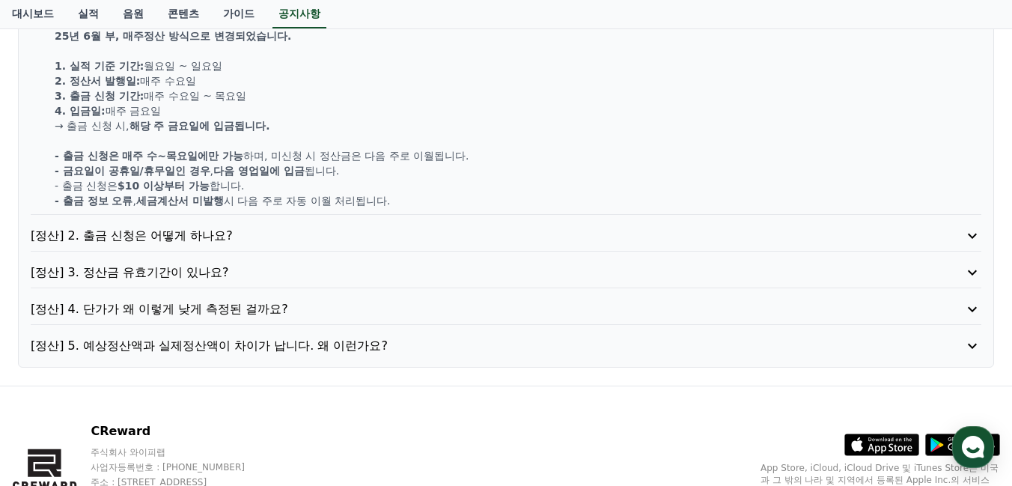
click at [350, 239] on p "[정산] 2. 출금 신청은 어떻게 하나요?" at bounding box center [468, 236] width 874 height 18
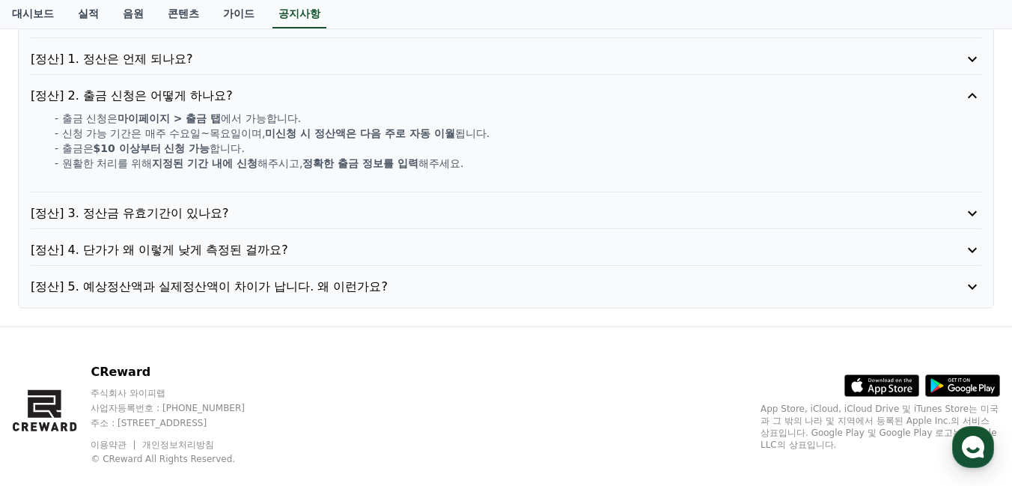
scroll to position [495, 0]
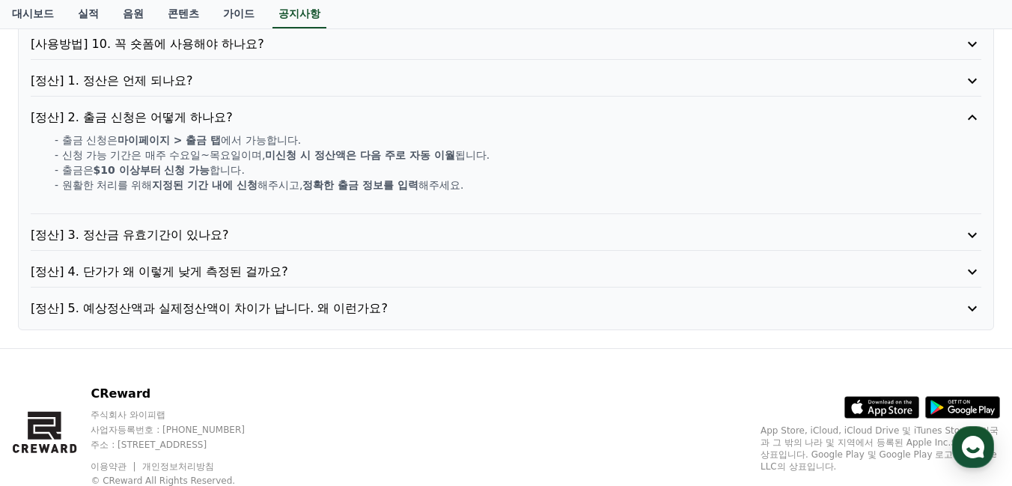
click at [350, 227] on p "[정산] 3. 정산금 유효기간이 있나요?" at bounding box center [468, 235] width 874 height 18
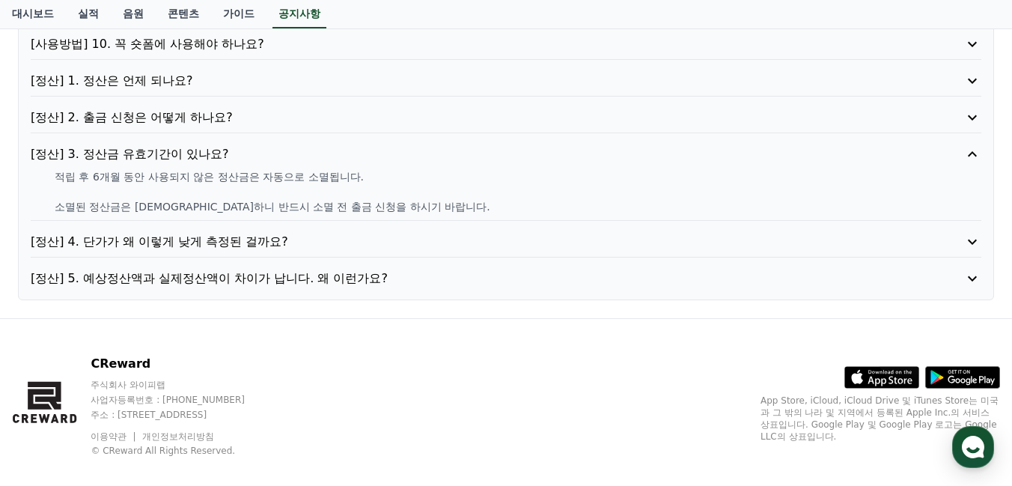
click at [347, 238] on p "[정산] 4. 단가가 왜 이렇게 낮게 측정된 걸까요?" at bounding box center [468, 242] width 874 height 18
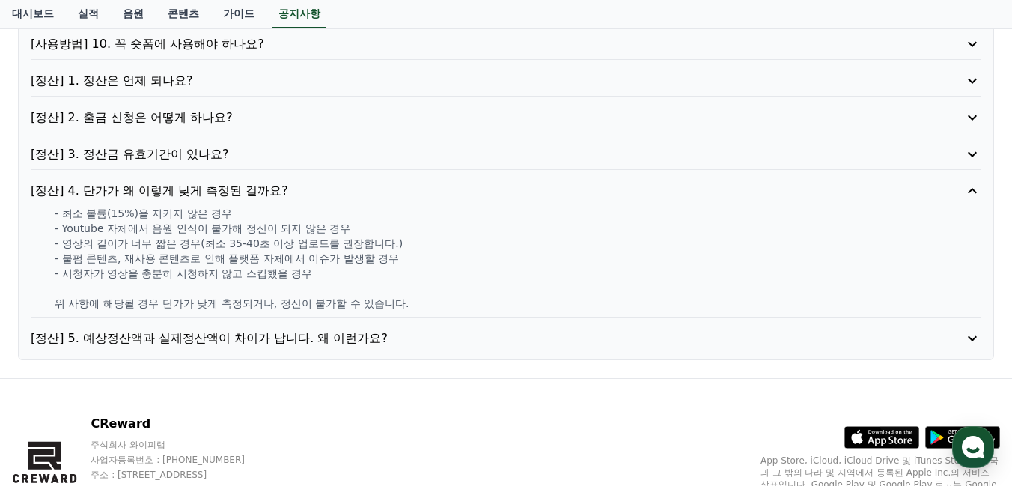
click at [391, 332] on p "[정산] 5. 예상정산액과 실제정산액이 차이가 납니다. 왜 이런가요?" at bounding box center [468, 338] width 874 height 18
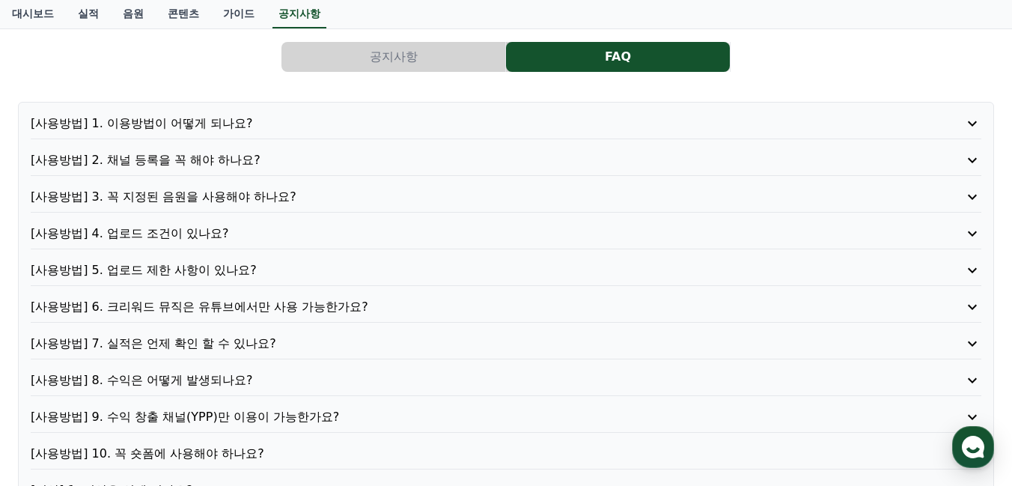
scroll to position [0, 0]
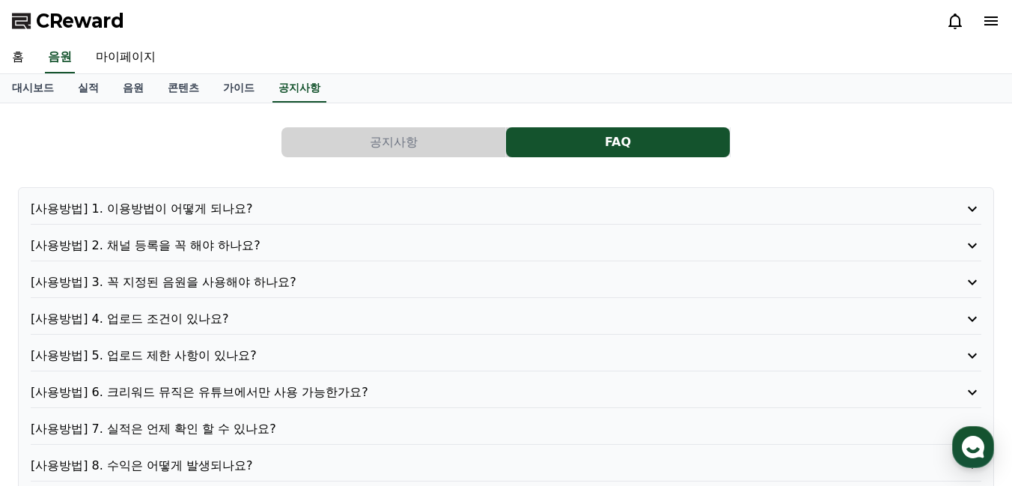
click at [297, 195] on div "[사용방법] 1. 이용방법이 어떻게 되나요? [사용방법] 2. 채널 등록을 꼭 해야 하나요? [사용방법] 3. 꼭 지정된 음원을 사용해야 하나…" at bounding box center [506, 491] width 976 height 608
click at [297, 201] on p "[사용방법] 1. 이용방법이 어떻게 되나요?" at bounding box center [468, 209] width 874 height 18
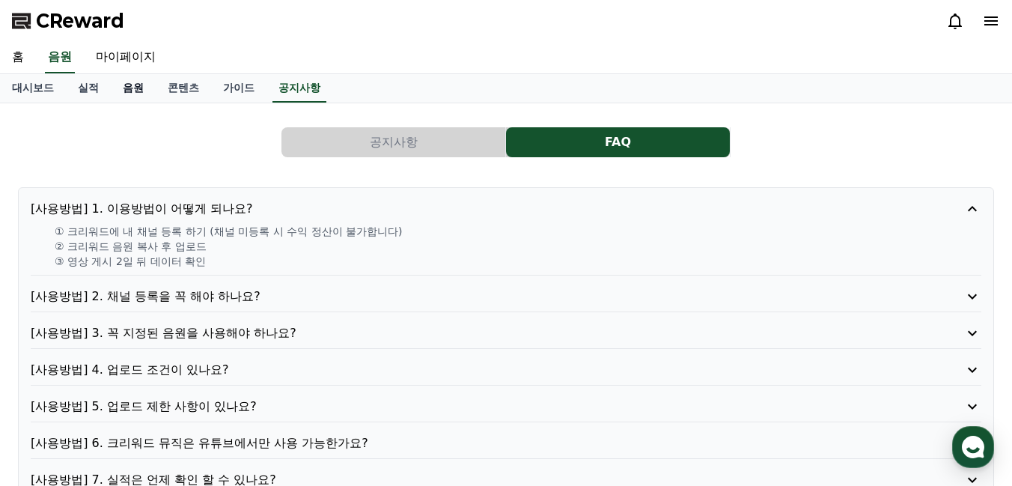
click at [118, 92] on link "음원" at bounding box center [133, 88] width 45 height 28
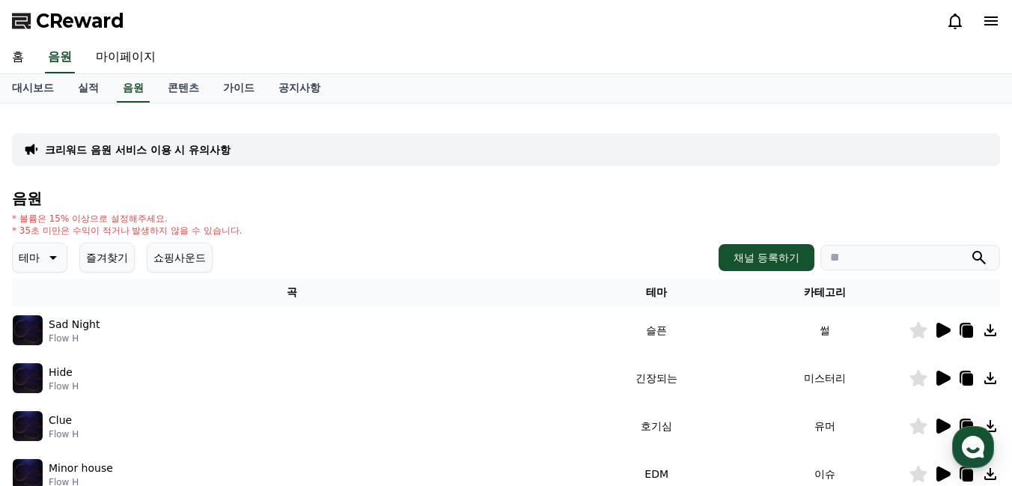
click at [62, 264] on button "테마" at bounding box center [39, 257] width 55 height 30
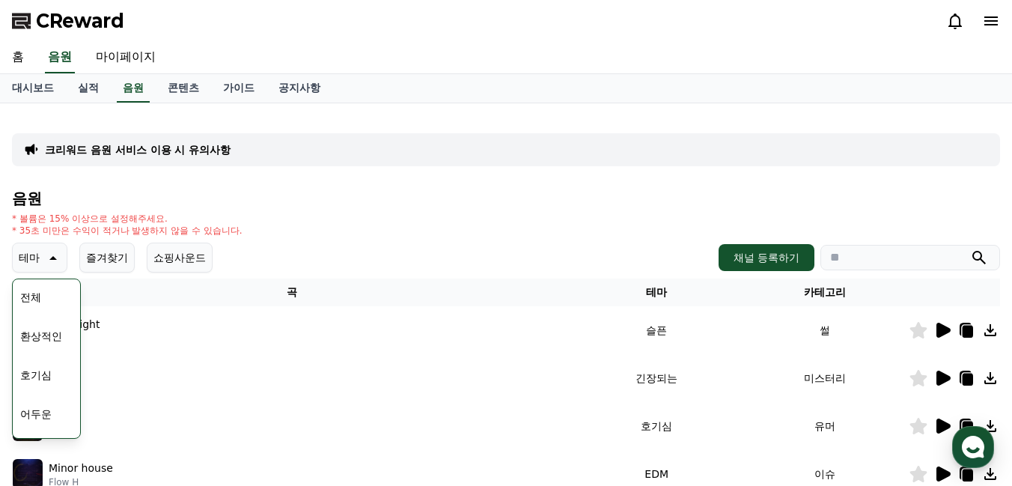
click at [61, 264] on button "테마" at bounding box center [39, 257] width 55 height 30
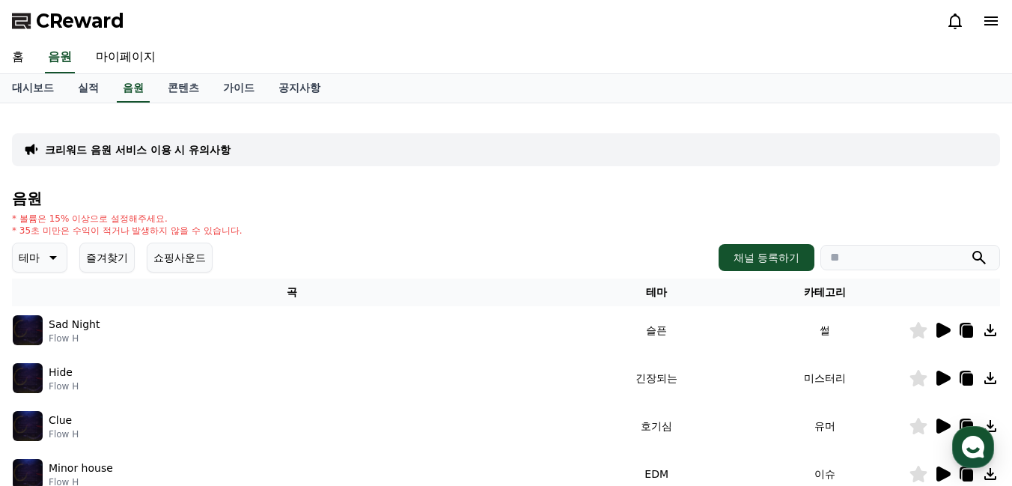
click at [60, 254] on button "테마" at bounding box center [39, 257] width 55 height 30
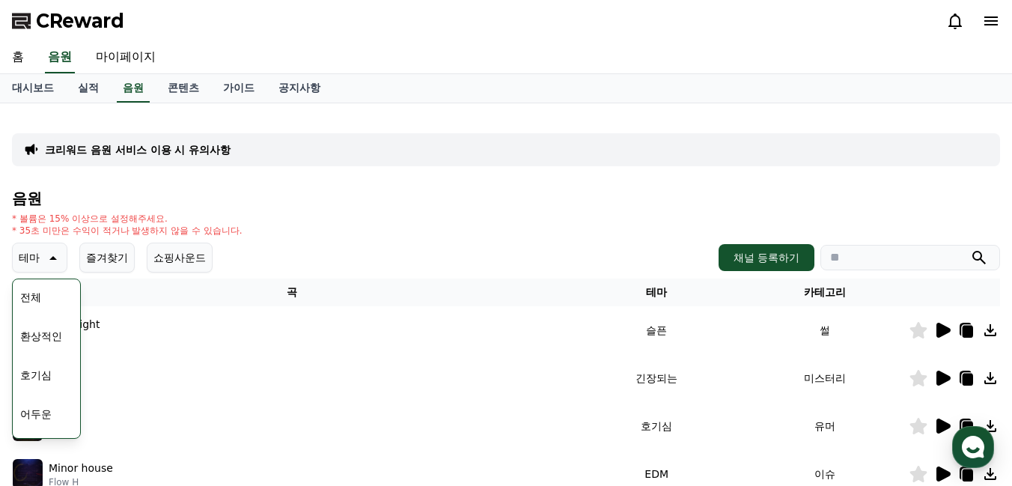
click at [46, 377] on button "호기심" at bounding box center [35, 374] width 43 height 33
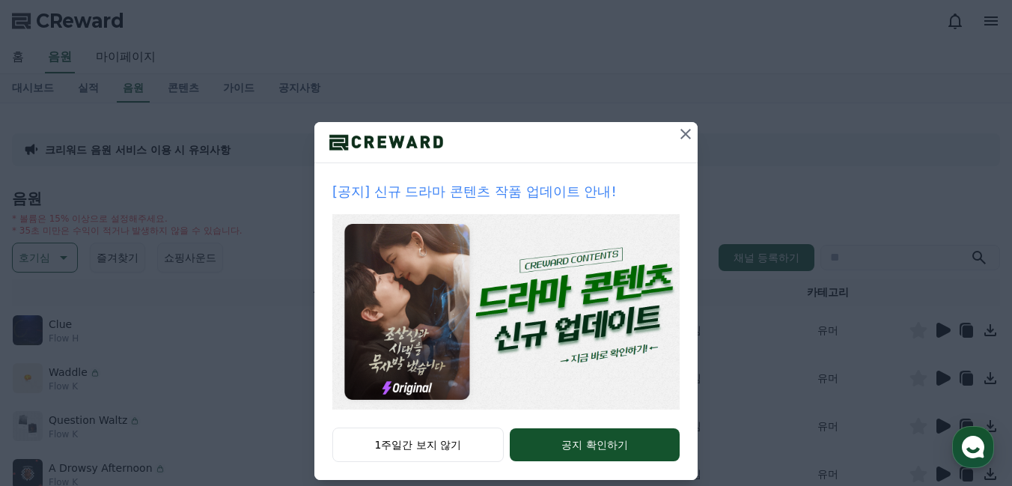
scroll to position [76, 0]
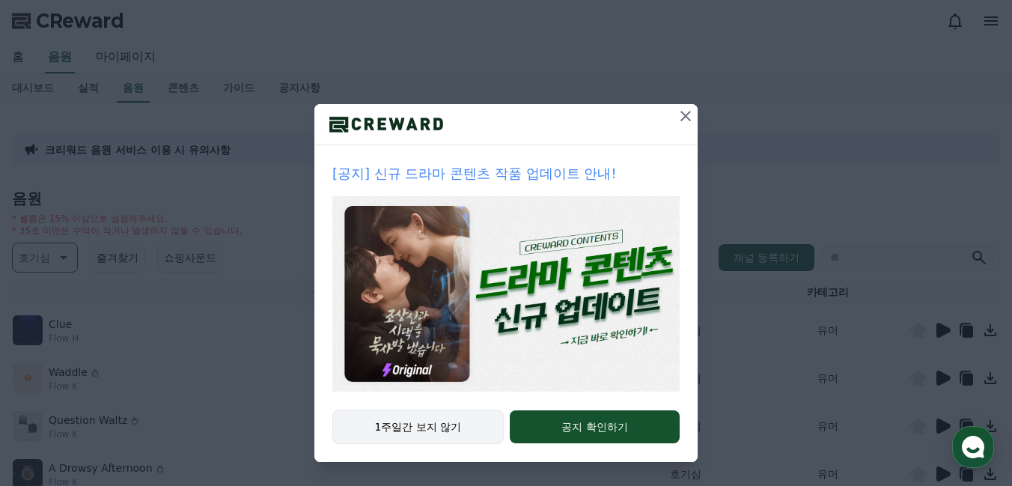
click at [408, 431] on button "1주일간 보지 않기" at bounding box center [417, 426] width 171 height 34
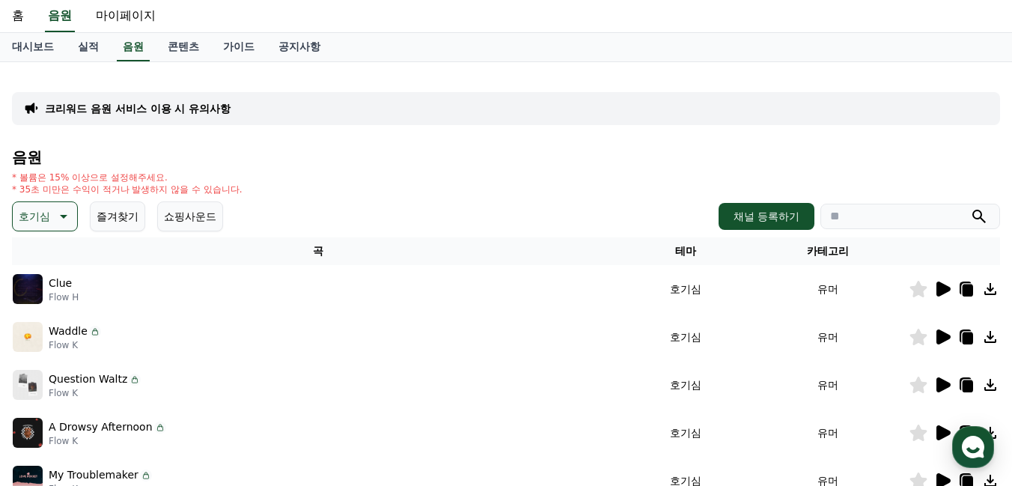
scroll to position [56, 0]
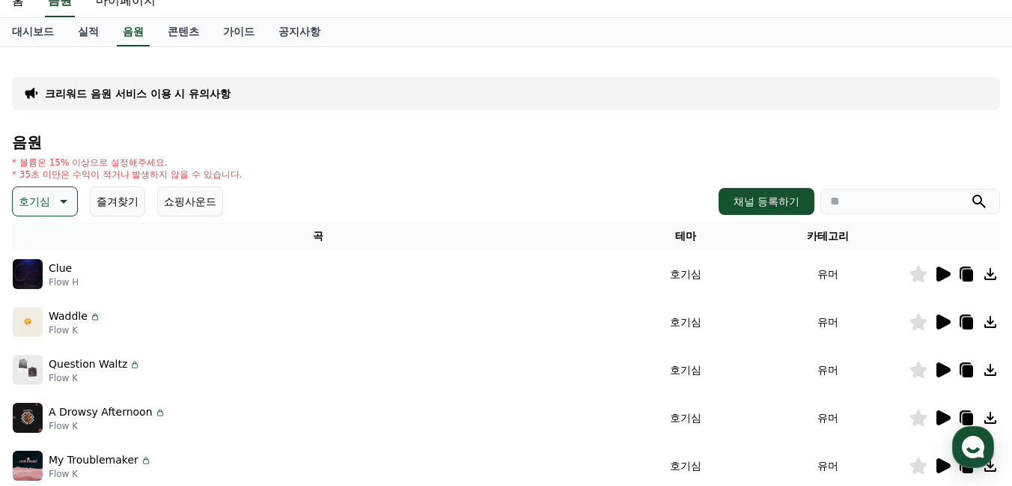
click at [992, 366] on icon at bounding box center [990, 370] width 18 height 18
click at [542, 36] on div "대시보드 실적 음원 콘텐츠 가이드 공지사항" at bounding box center [506, 32] width 1012 height 28
